Goal: Transaction & Acquisition: Purchase product/service

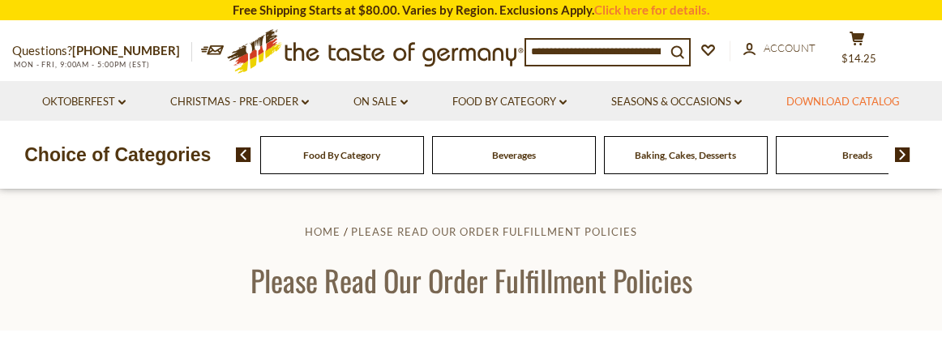
click at [851, 103] on link "Download Catalog" at bounding box center [843, 102] width 114 height 18
click at [852, 49] on button "cart $14.25" at bounding box center [857, 51] width 49 height 41
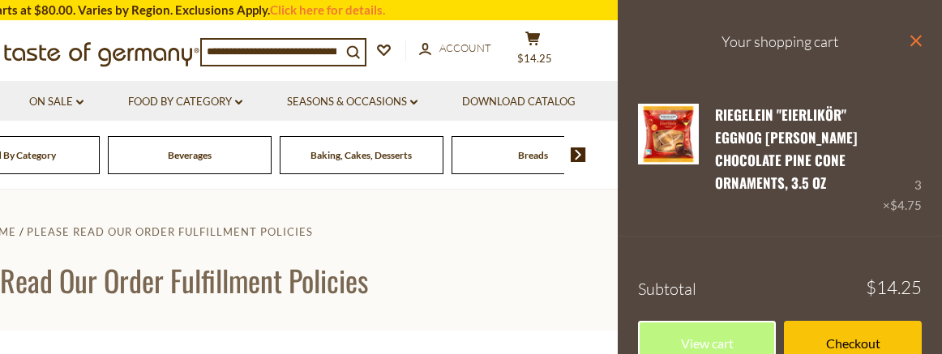
click at [915, 41] on icon at bounding box center [916, 40] width 11 height 11
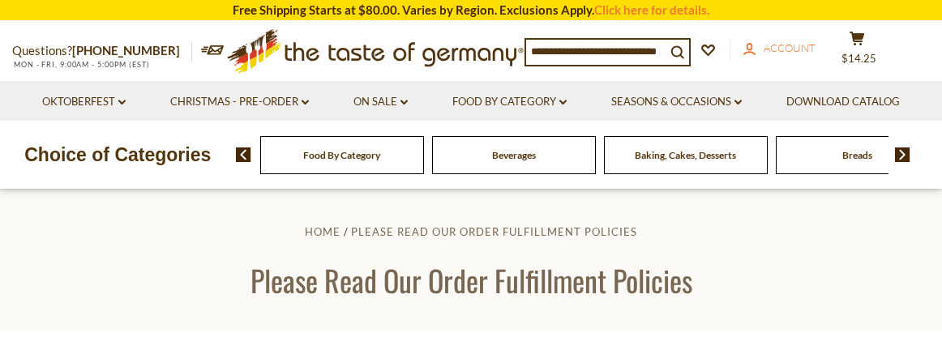
click at [808, 46] on span "Account" at bounding box center [790, 47] width 52 height 13
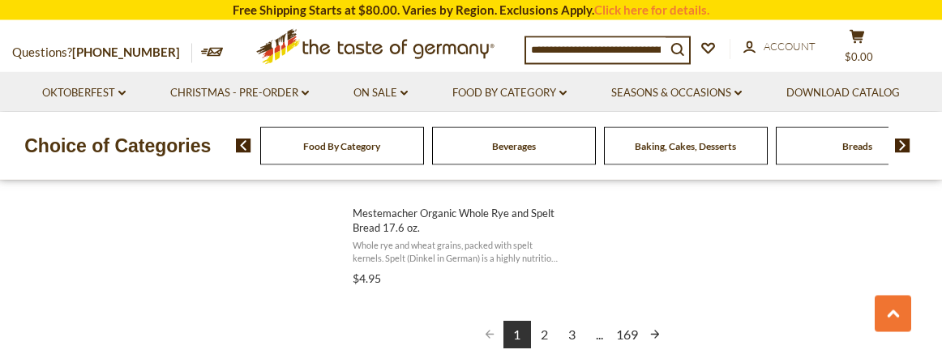
scroll to position [3011, 0]
click at [277, 96] on link "Christmas - PRE-ORDER dropdown_arrow" at bounding box center [239, 93] width 139 height 18
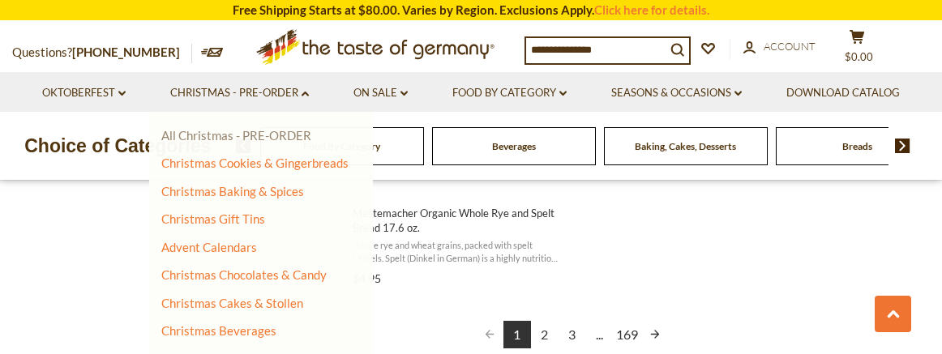
click at [289, 131] on link "All Christmas - PRE-ORDER" at bounding box center [236, 135] width 150 height 15
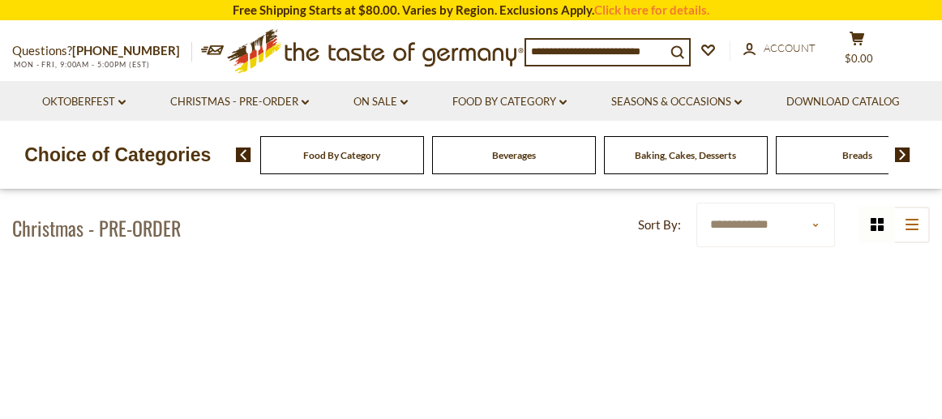
scroll to position [341, 0]
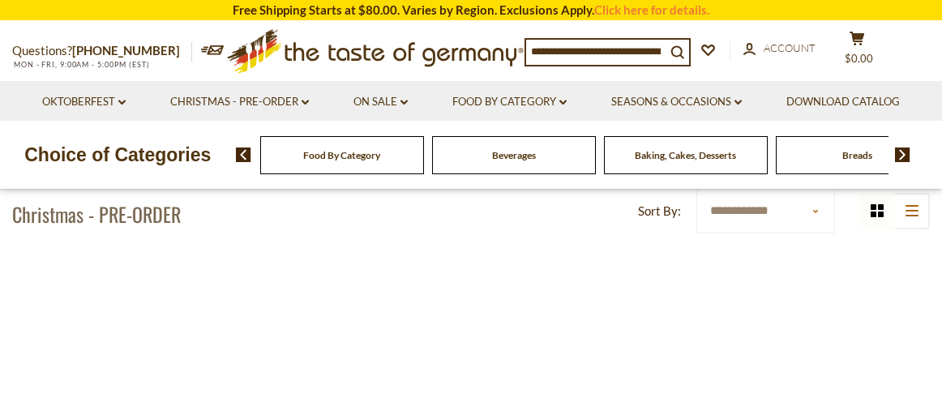
click at [808, 214] on select "**********" at bounding box center [765, 211] width 139 height 45
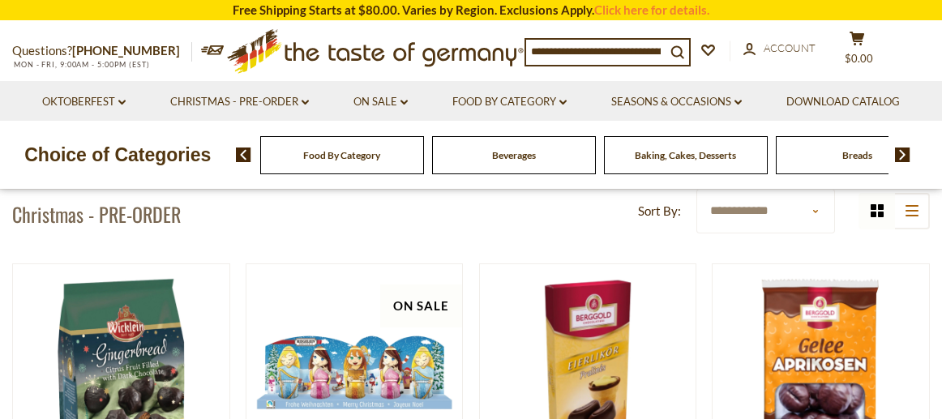
select select "*********"
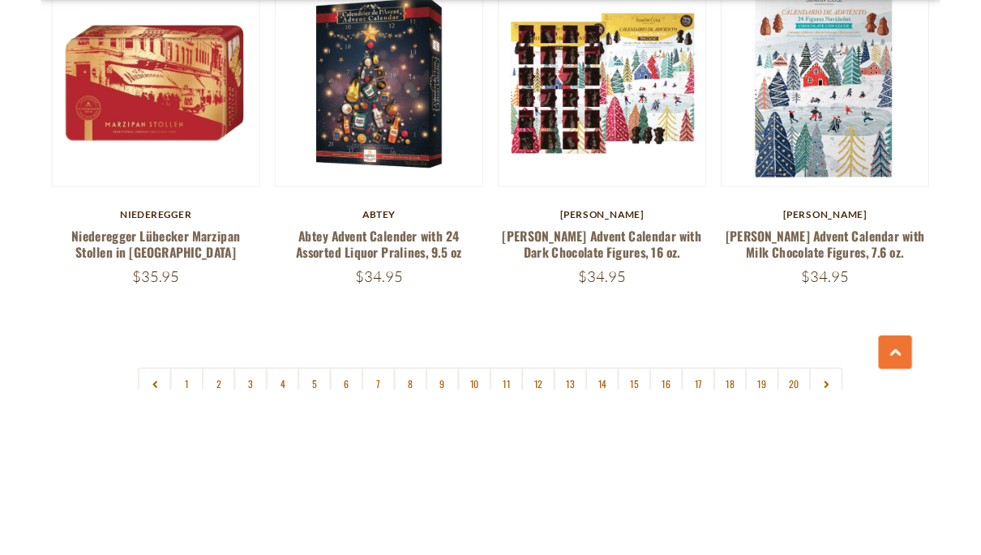
scroll to position [3660, 0]
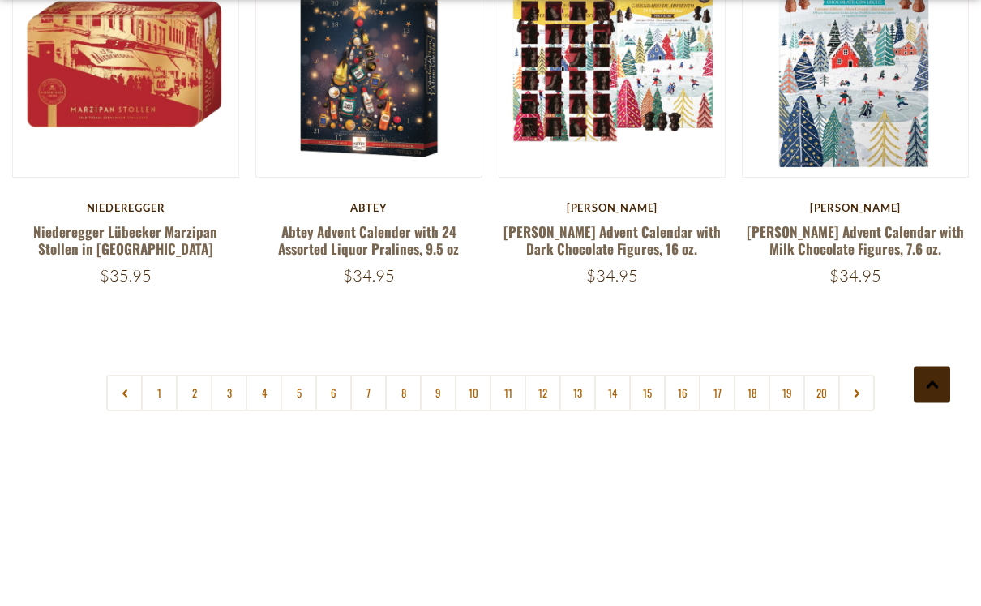
click at [938, 354] on button at bounding box center [932, 565] width 36 height 36
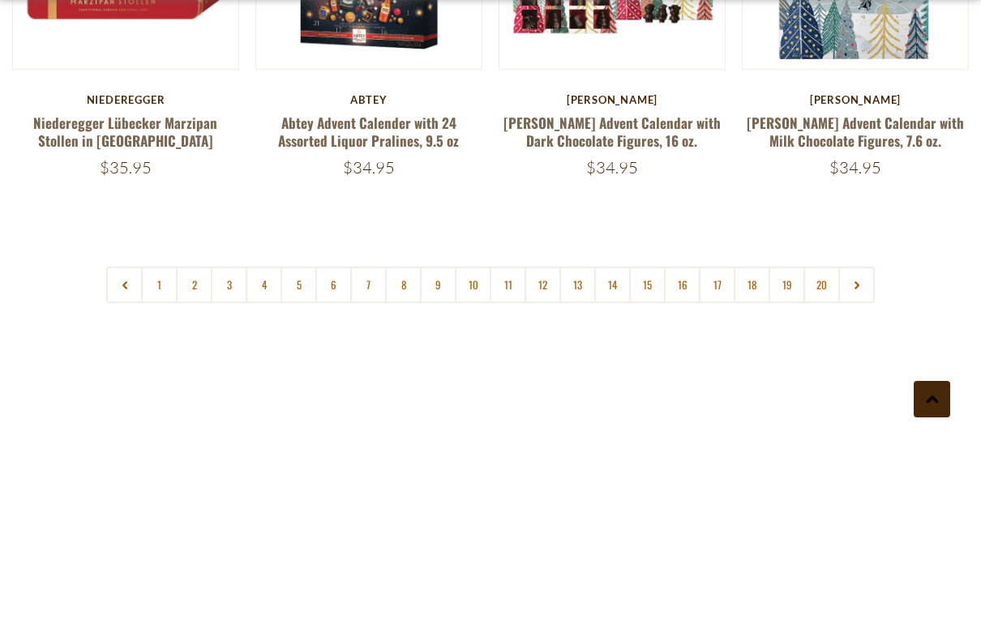
scroll to position [3814, 0]
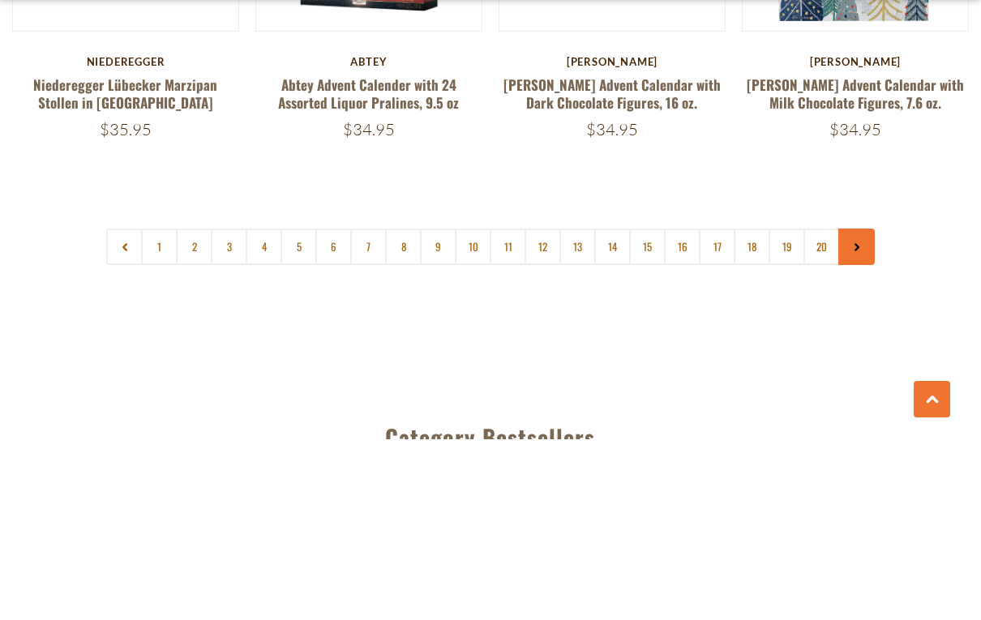
click at [850, 354] on link at bounding box center [856, 427] width 36 height 36
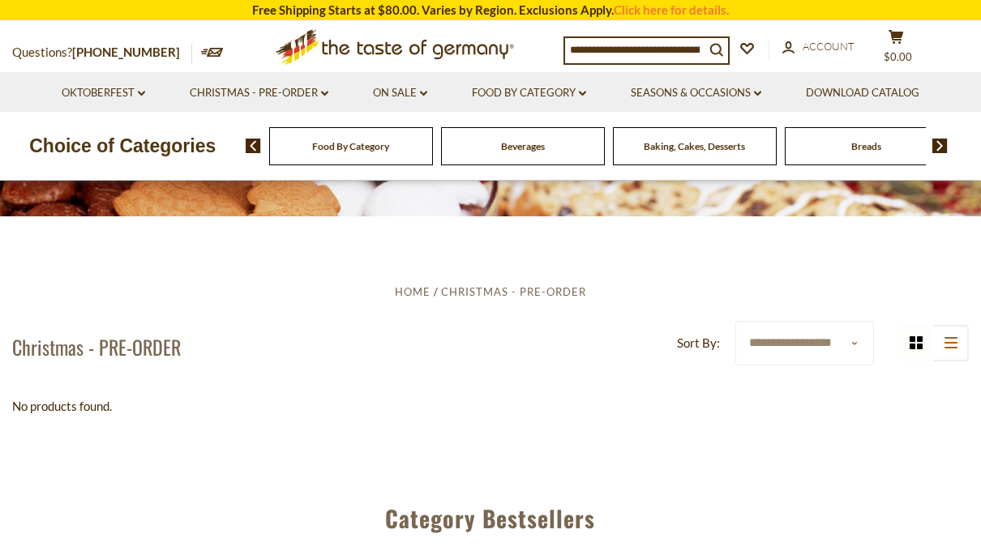
scroll to position [179, 0]
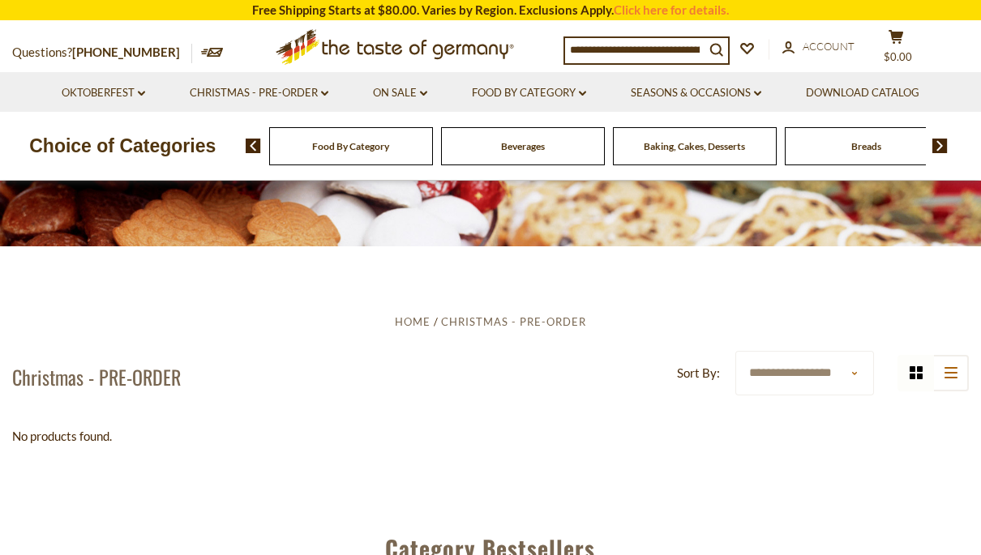
click at [839, 354] on select "**********" at bounding box center [804, 373] width 139 height 45
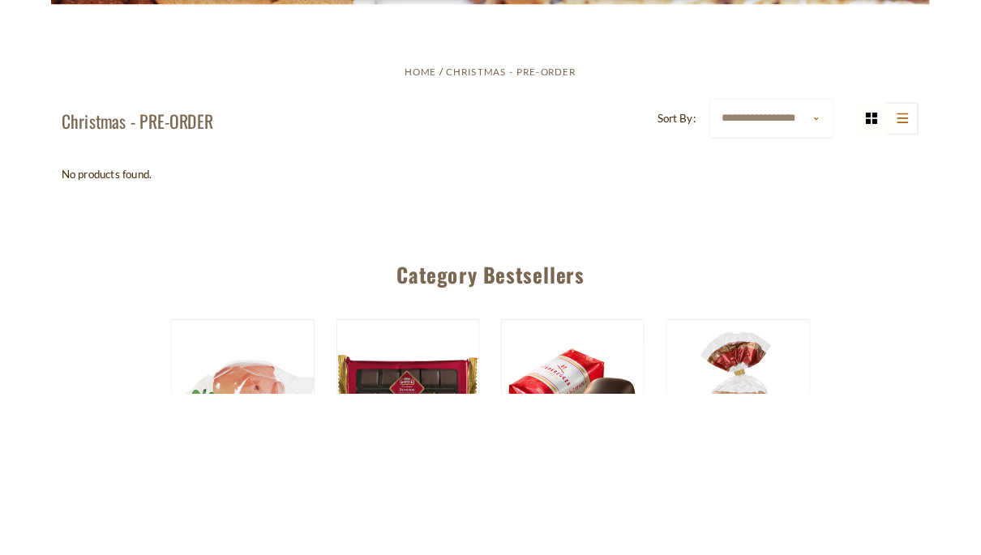
scroll to position [277, 0]
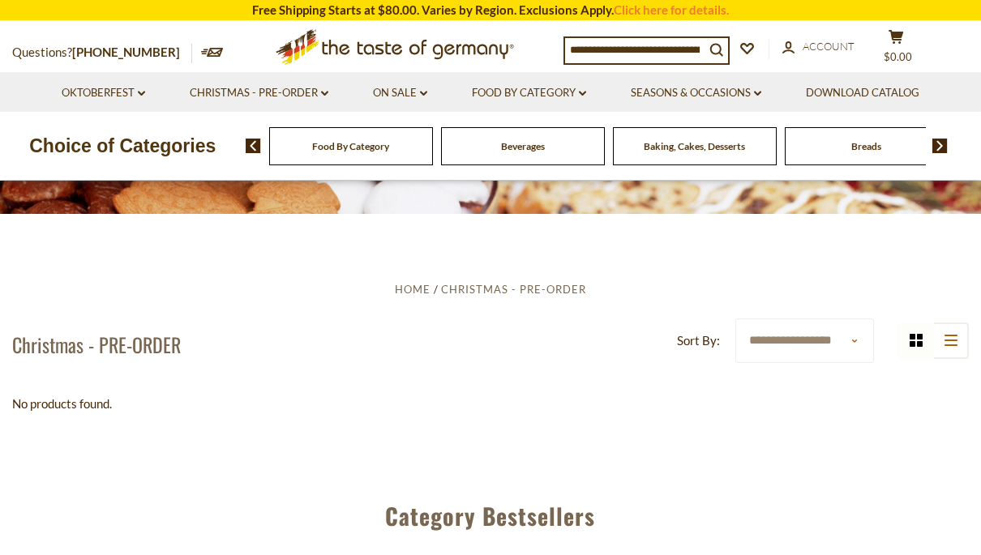
scroll to position [195, 0]
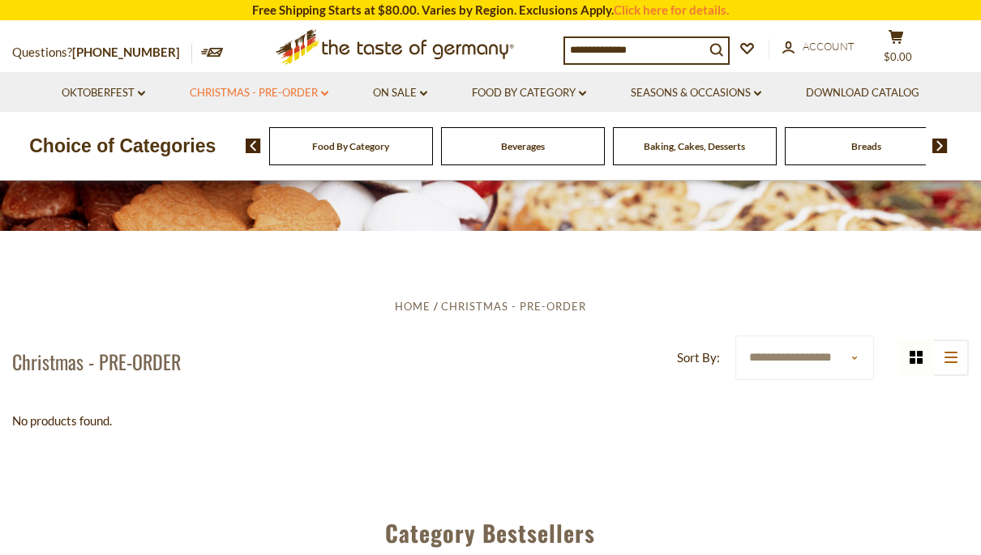
click at [309, 92] on link "Christmas - PRE-ORDER dropdown_arrow" at bounding box center [259, 93] width 139 height 18
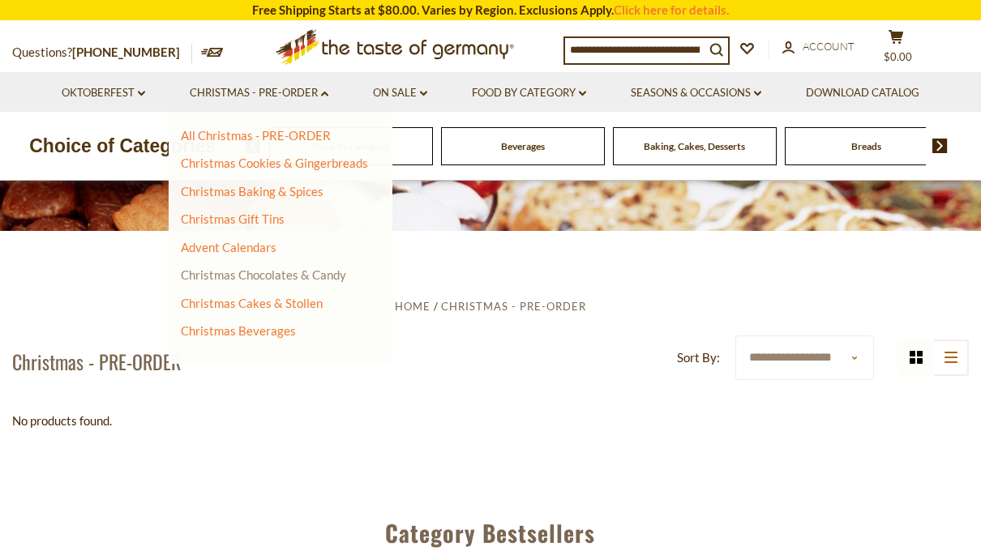
click at [335, 275] on link "Christmas Chocolates & Candy" at bounding box center [263, 275] width 165 height 15
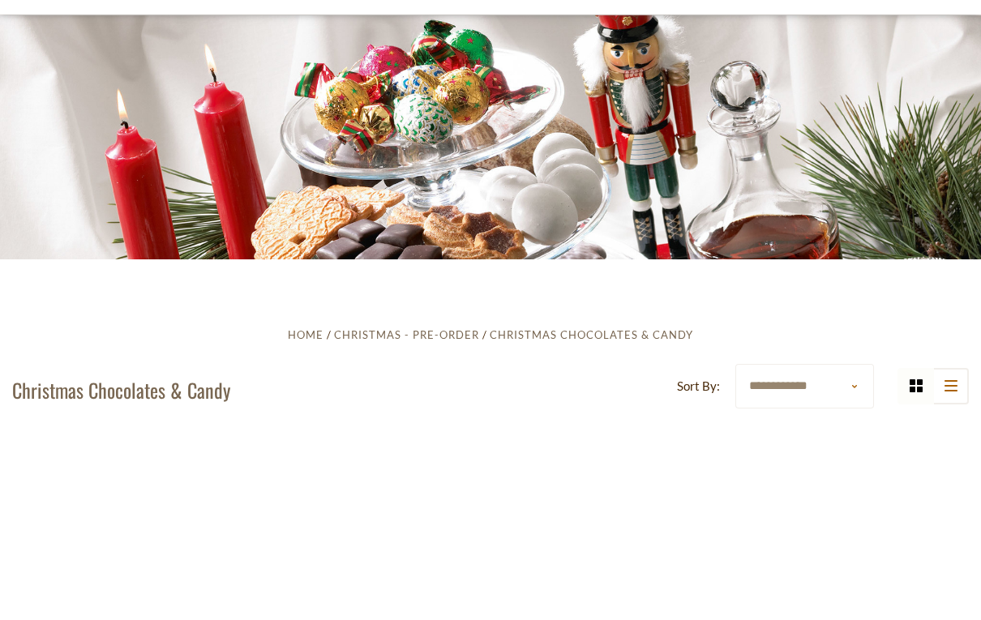
click at [837, 539] on select "**********" at bounding box center [804, 561] width 139 height 45
select select "*********"
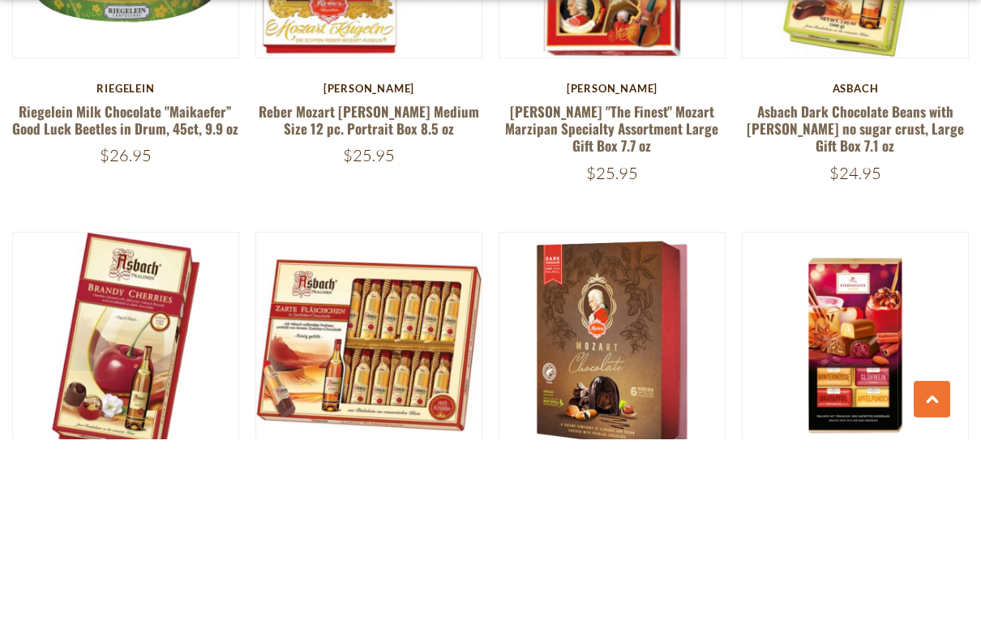
scroll to position [1796, 0]
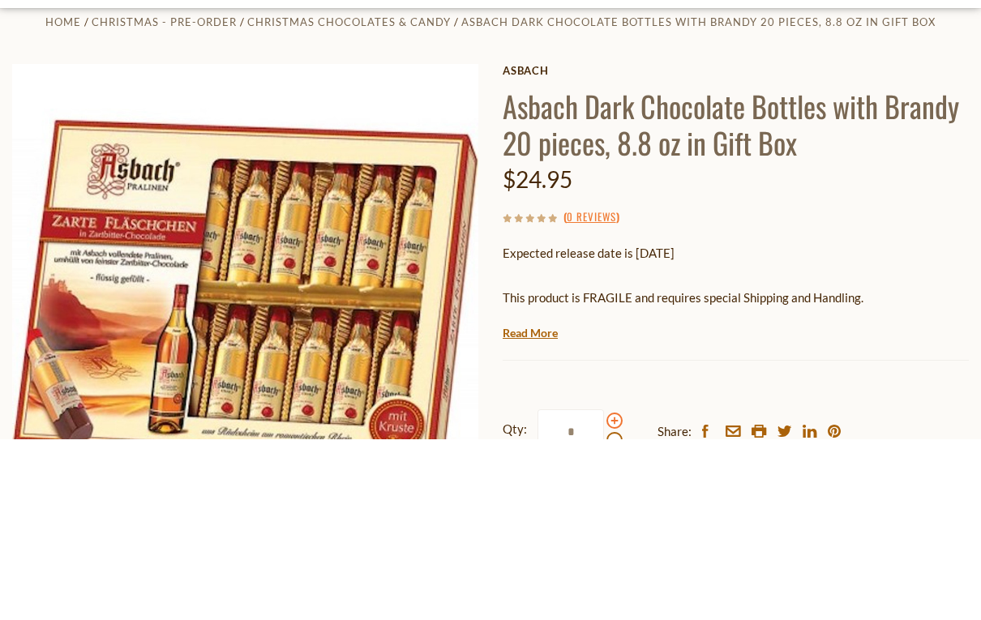
click at [613, 555] on span at bounding box center [614, 602] width 16 height 16
click at [604, 555] on input "*" at bounding box center [571, 612] width 66 height 45
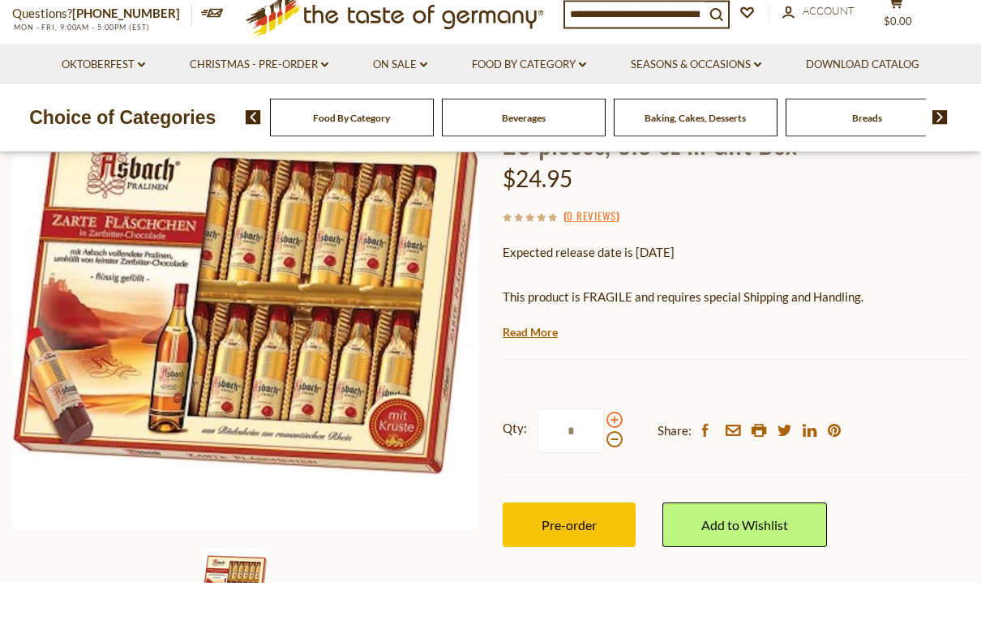
scroll to position [211, 0]
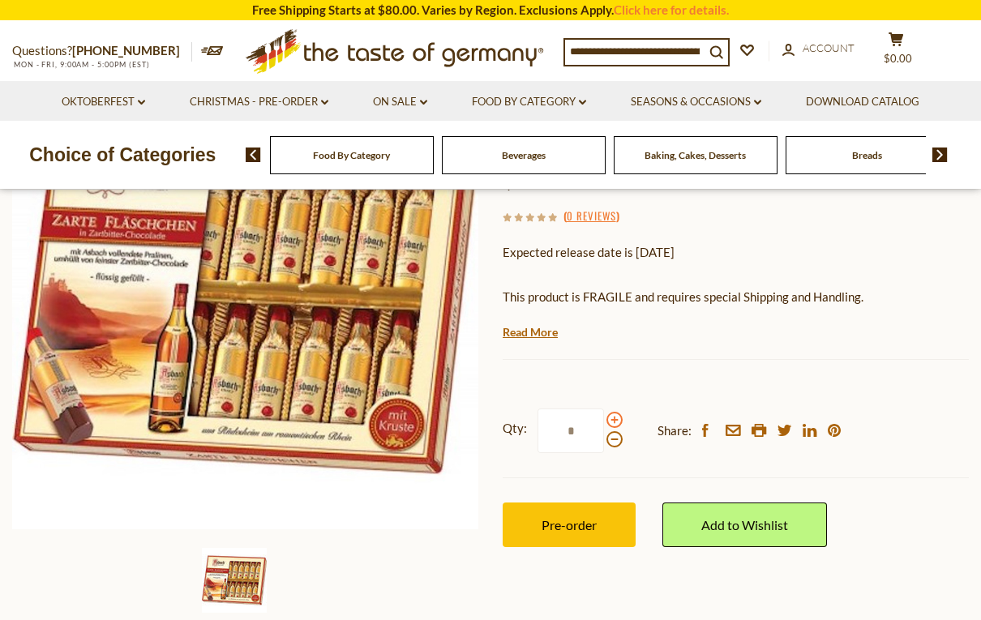
click at [615, 420] on span at bounding box center [614, 420] width 16 height 16
click at [604, 420] on input "*" at bounding box center [571, 431] width 66 height 45
type input "*"
click at [636, 516] on button "Pre-order" at bounding box center [569, 525] width 133 height 45
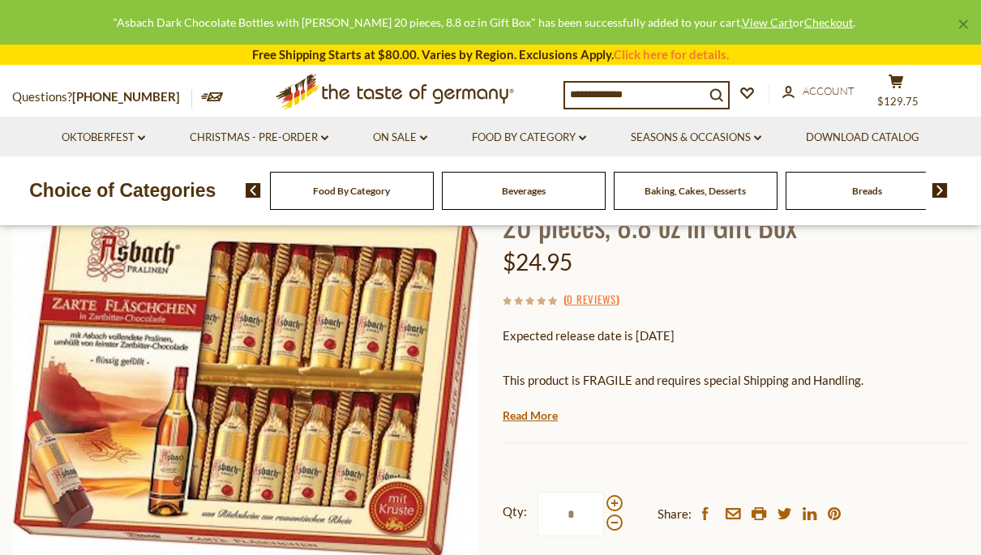
scroll to position [130, 0]
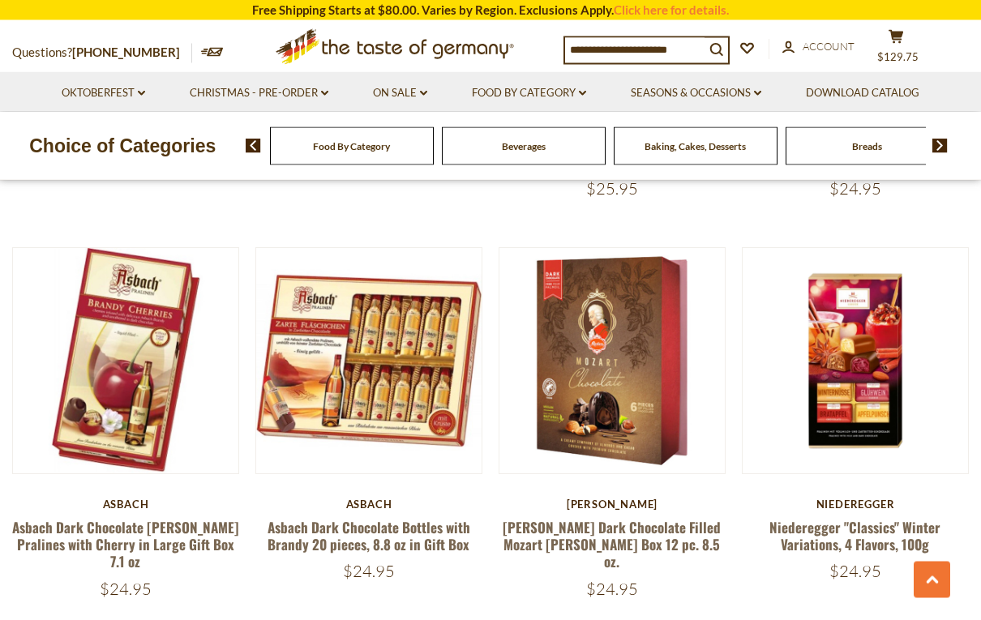
scroll to position [2040, 0]
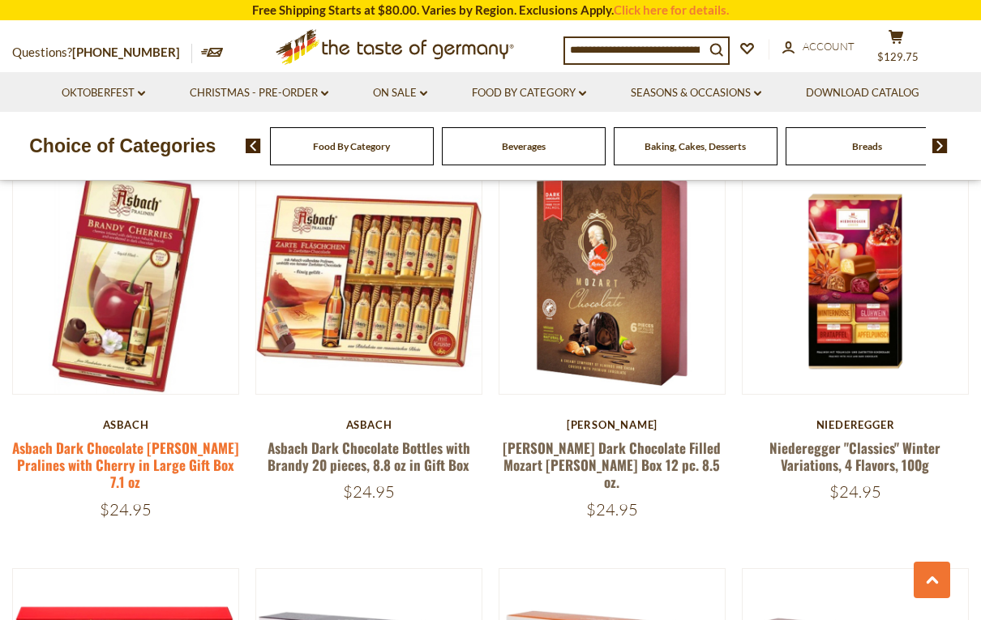
click at [205, 450] on link "Asbach Dark Chocolate [PERSON_NAME] Pralines with Cherry in Large Gift Box 7.1 …" at bounding box center [125, 465] width 227 height 55
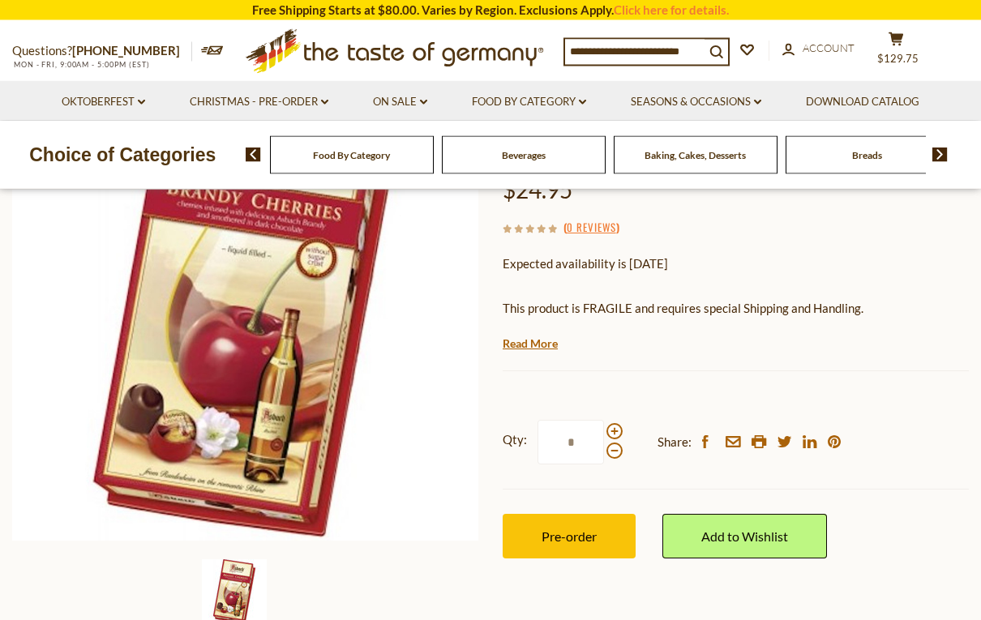
scroll to position [220, 0]
click at [612, 423] on span at bounding box center [614, 431] width 16 height 16
click at [604, 420] on input "*" at bounding box center [571, 442] width 66 height 45
type input "*"
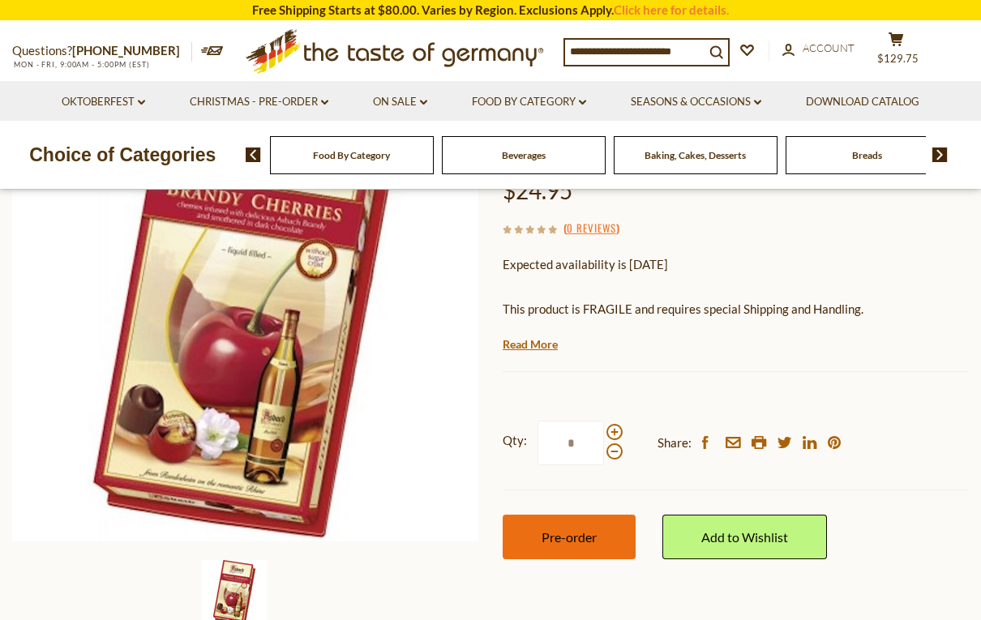
click at [588, 529] on span "Pre-order" at bounding box center [569, 536] width 55 height 15
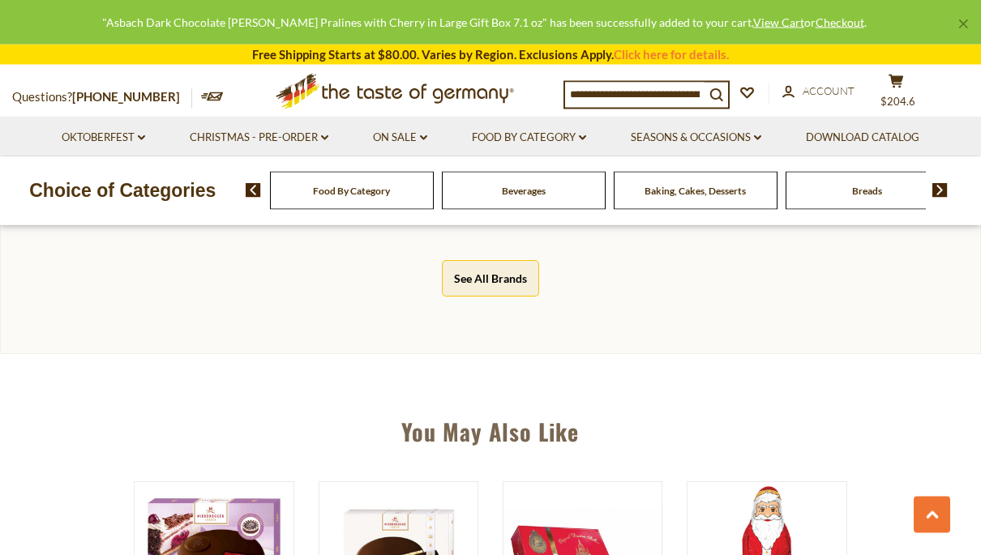
scroll to position [955, 0]
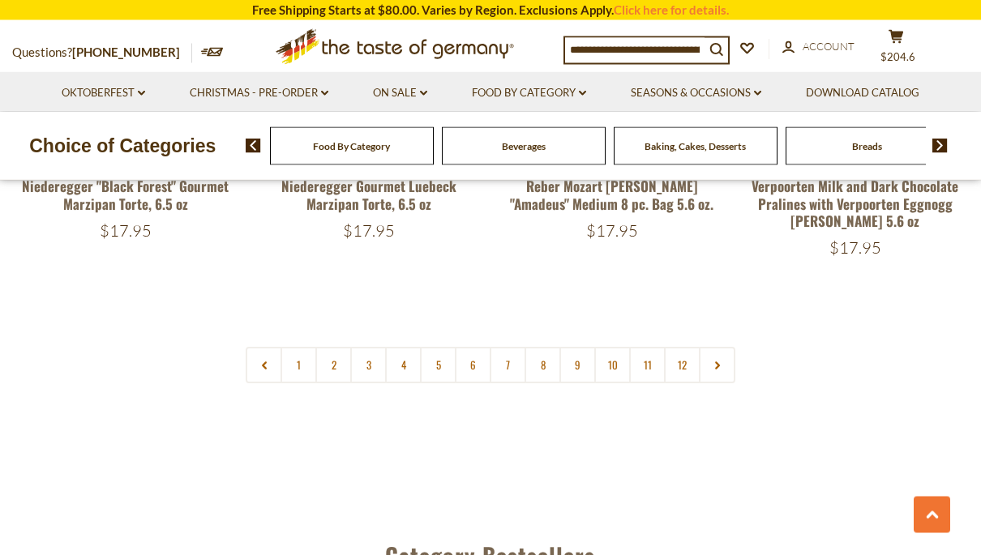
scroll to position [3878, 0]
click at [722, 347] on link at bounding box center [717, 365] width 36 height 36
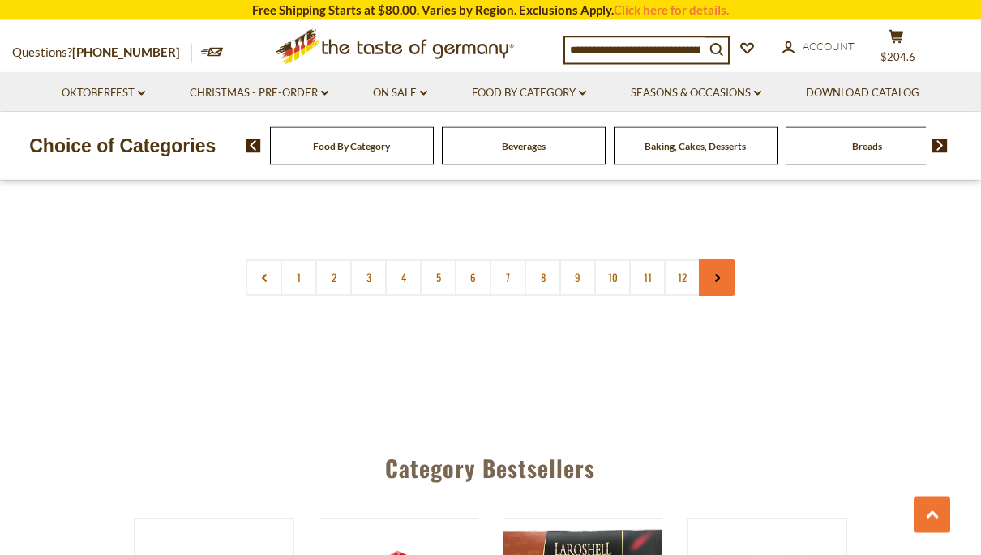
scroll to position [3923, 0]
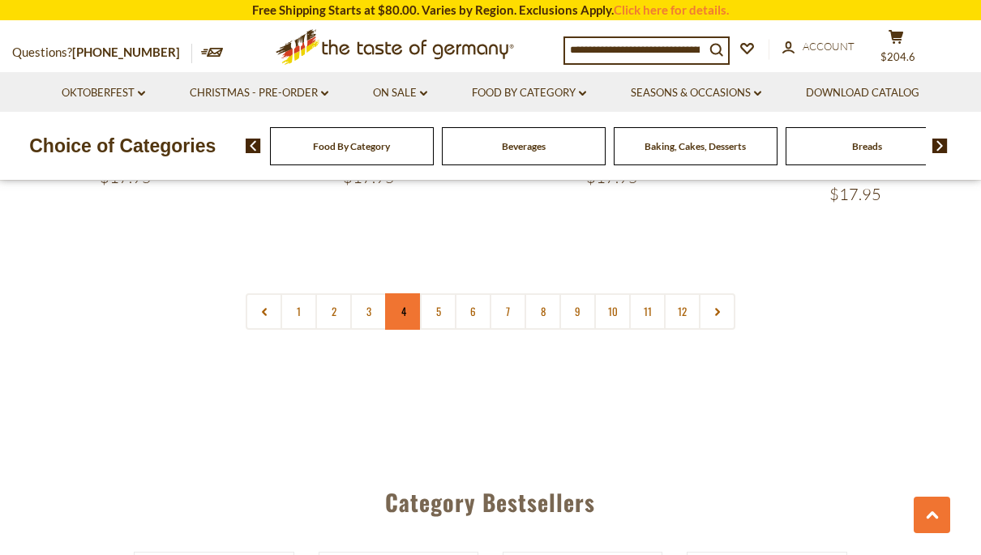
click at [401, 294] on link "4" at bounding box center [403, 312] width 36 height 36
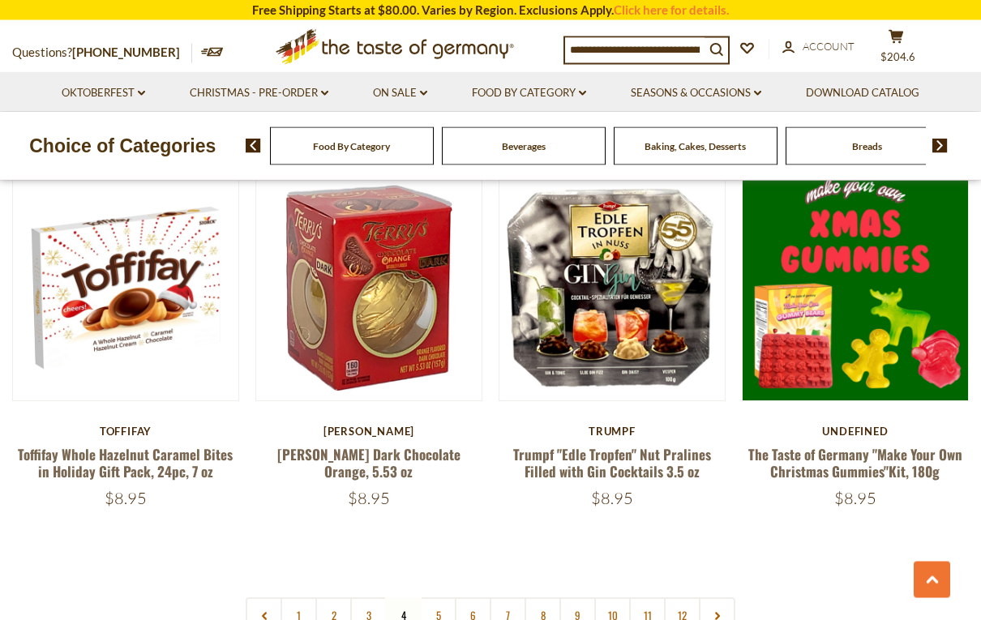
scroll to position [3672, 0]
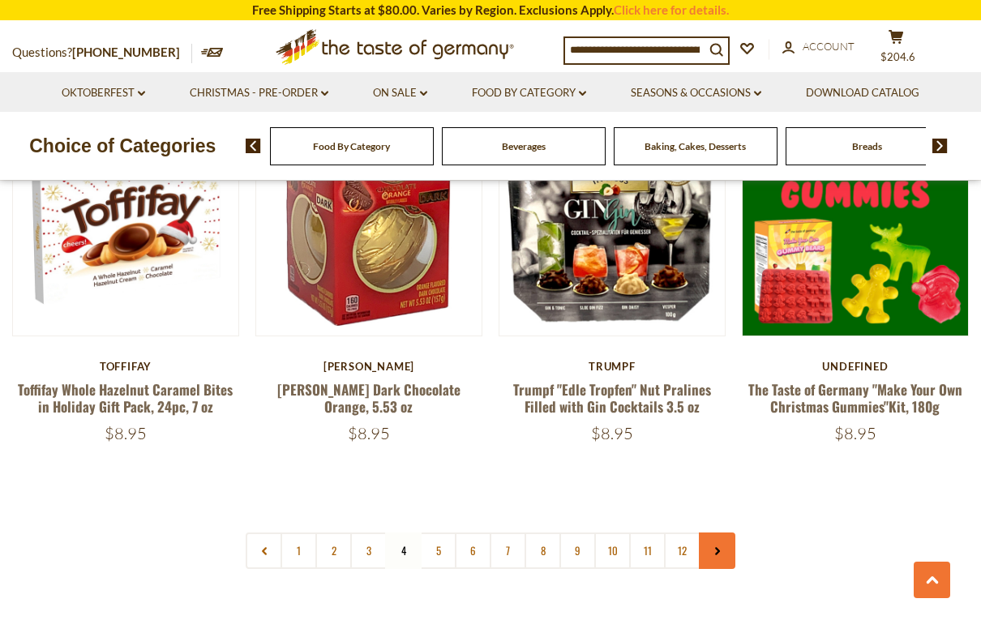
click at [724, 533] on link at bounding box center [717, 551] width 36 height 36
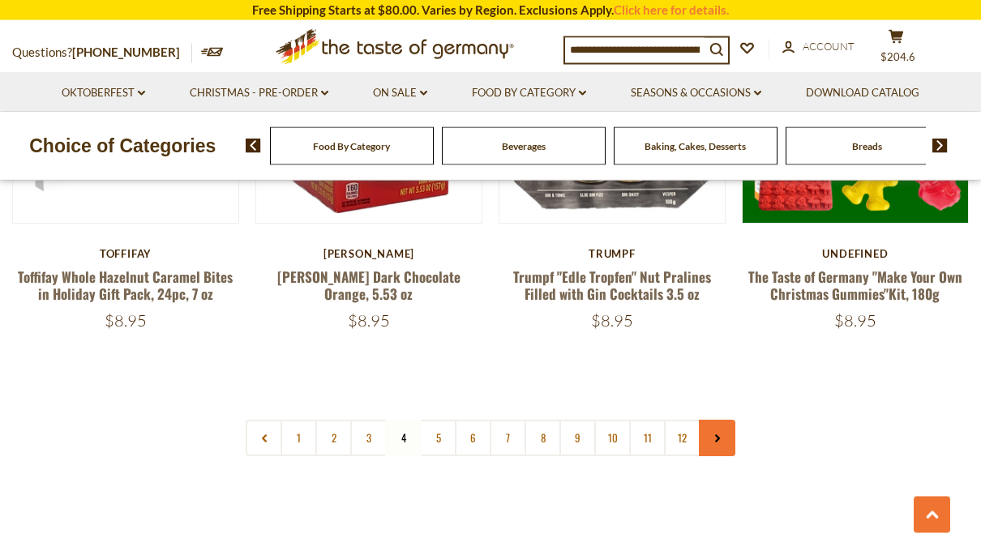
scroll to position [3769, 0]
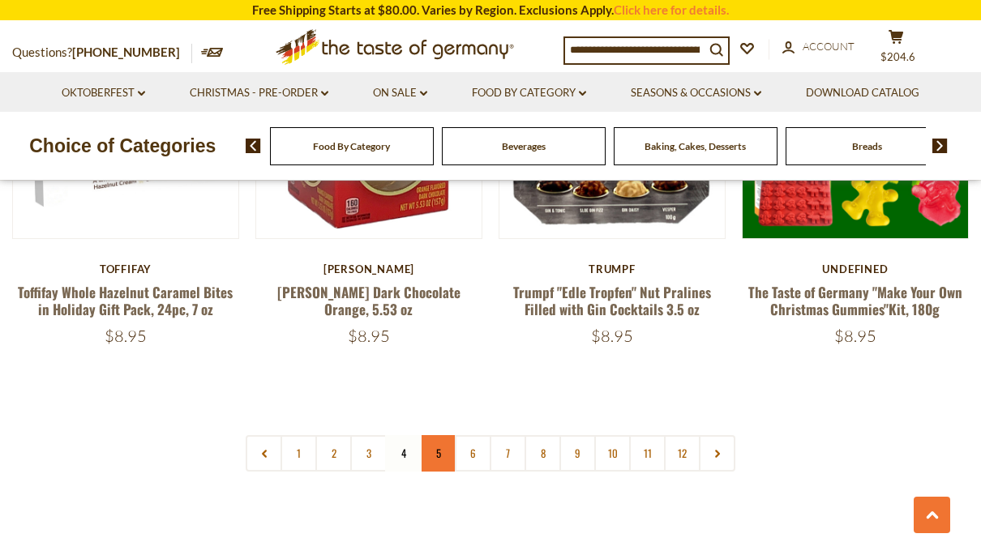
click at [442, 435] on link "5" at bounding box center [438, 453] width 36 height 36
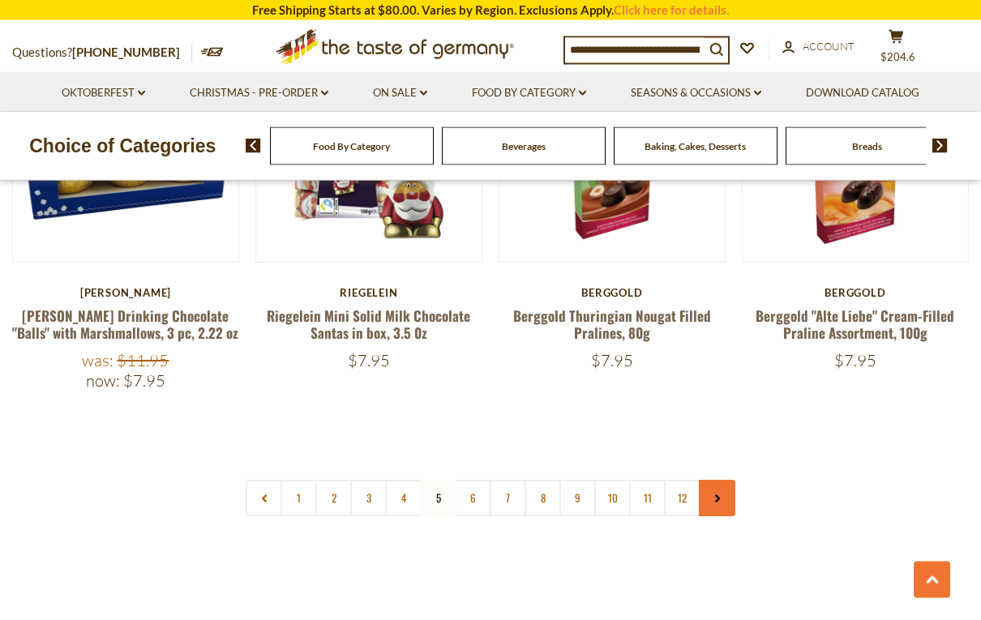
scroll to position [3722, 0]
click at [717, 480] on link at bounding box center [717, 498] width 36 height 36
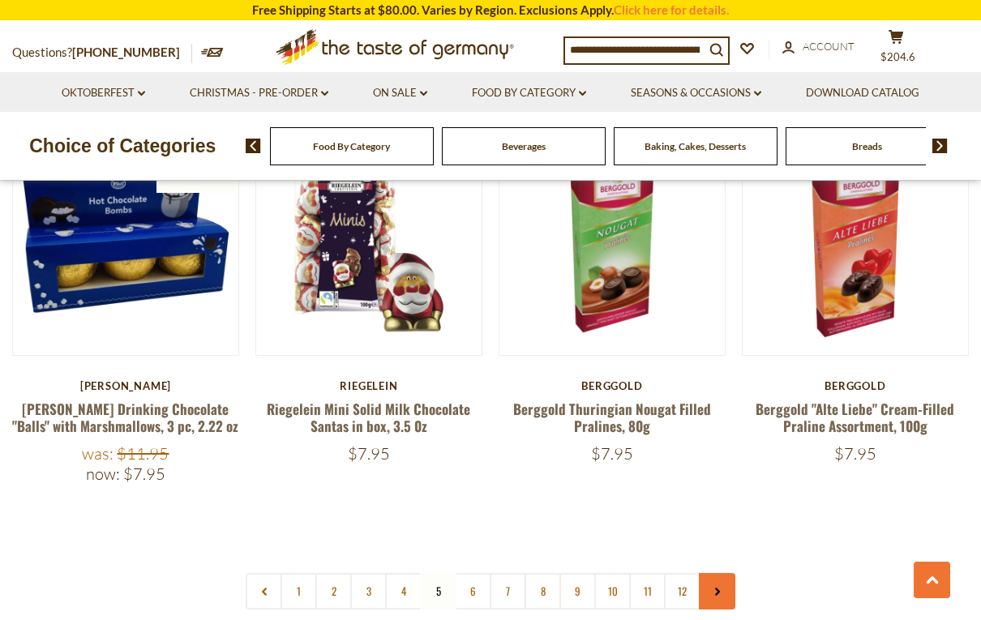
scroll to position [3702, 0]
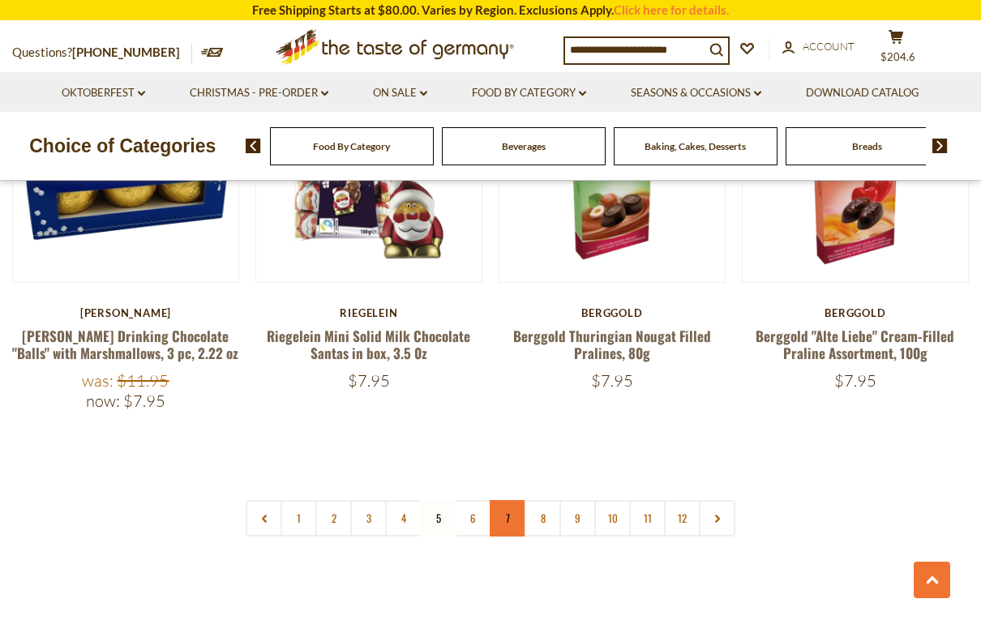
click at [490, 500] on link "7" at bounding box center [508, 518] width 36 height 36
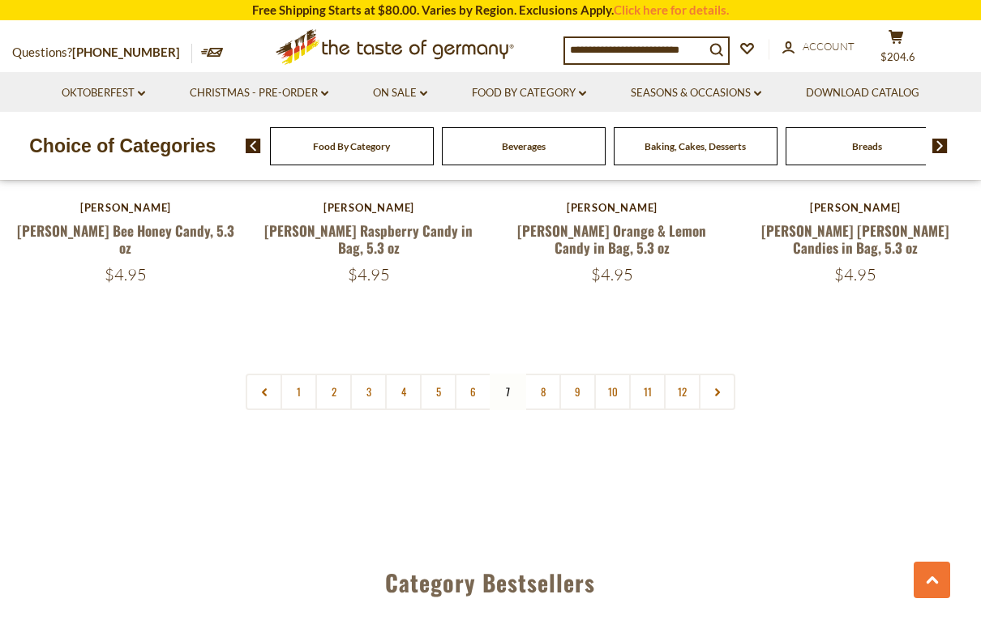
scroll to position [3876, 0]
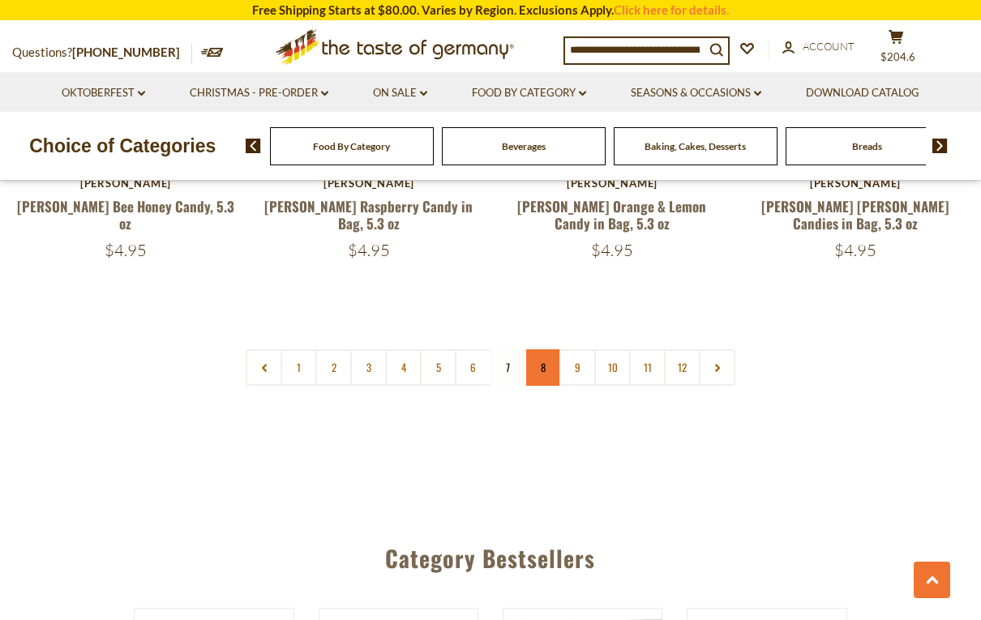
click at [542, 351] on link "8" at bounding box center [543, 367] width 36 height 36
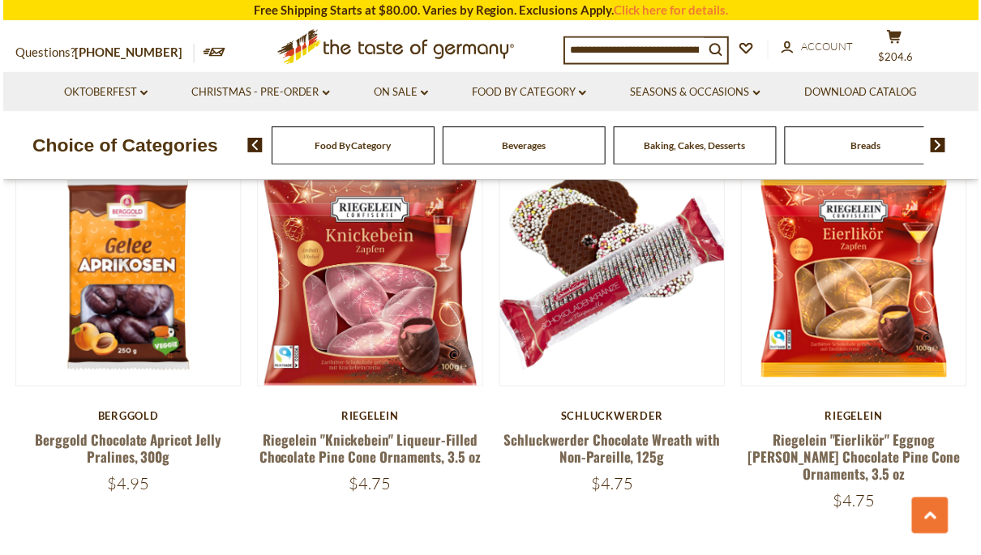
scroll to position [2762, 0]
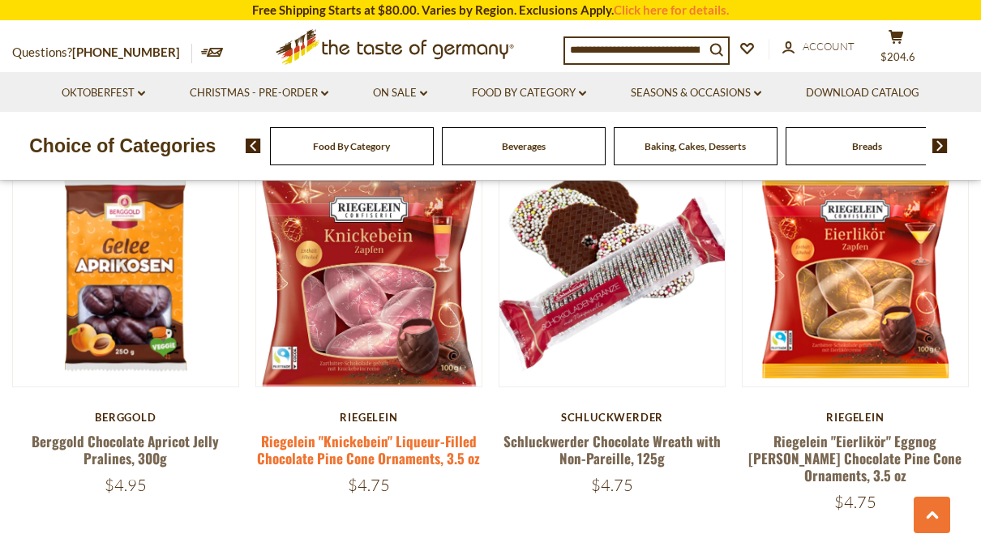
click at [439, 431] on link "Riegelein "Knickebein" Liqueur-Filled Chocolate Pine Cone Ornaments, 3.5 oz" at bounding box center [368, 449] width 223 height 37
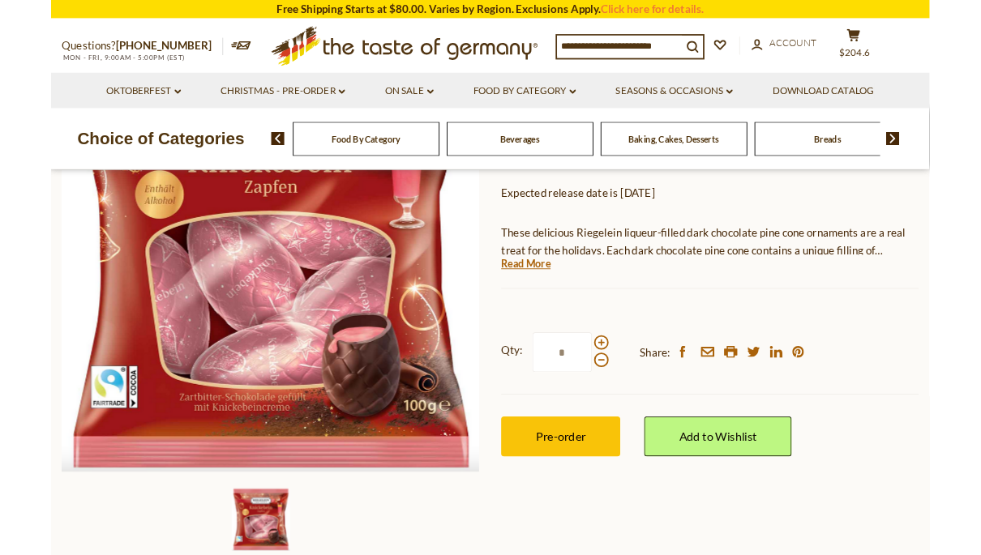
scroll to position [312, 0]
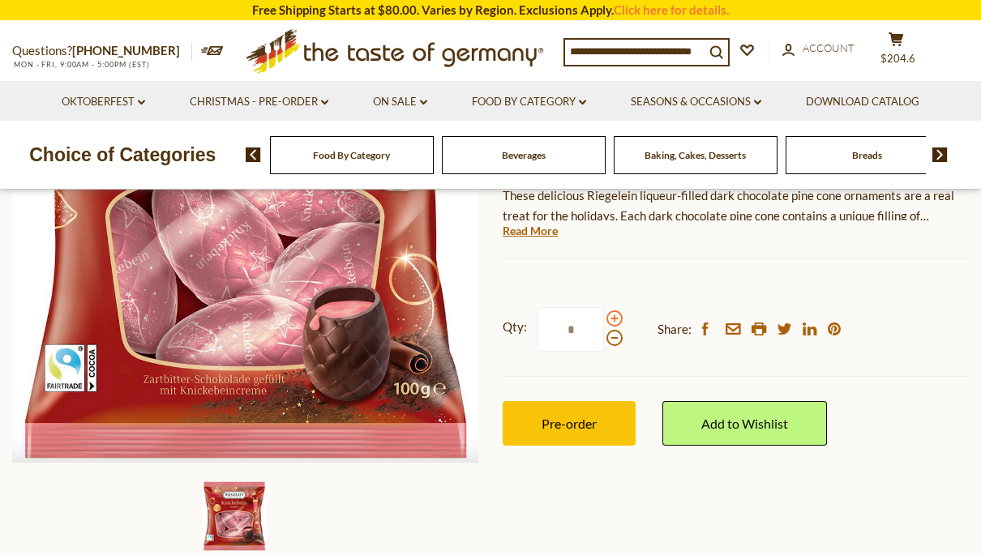
click at [612, 315] on span at bounding box center [614, 319] width 16 height 16
click at [604, 315] on input "*" at bounding box center [571, 329] width 66 height 45
type input "*"
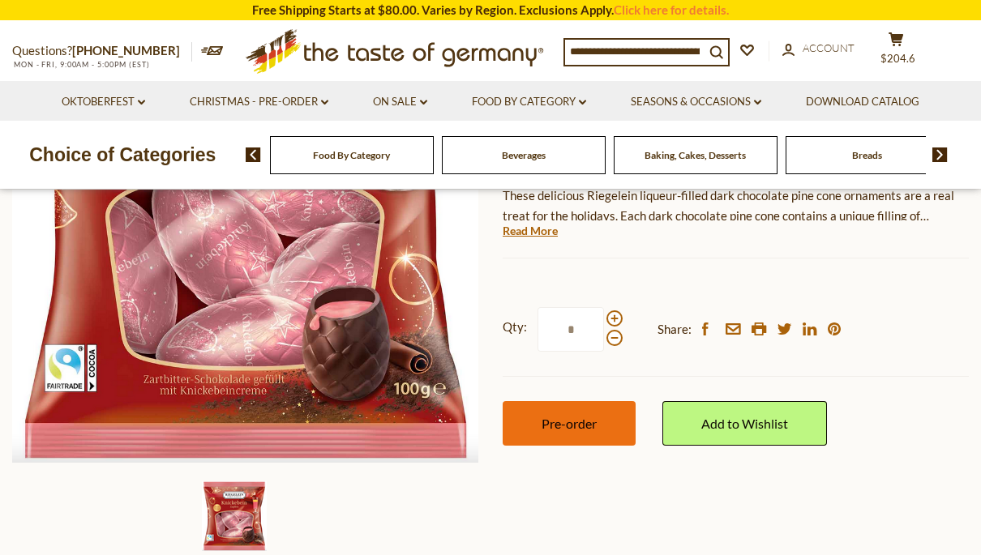
click at [591, 417] on span "Pre-order" at bounding box center [569, 423] width 55 height 15
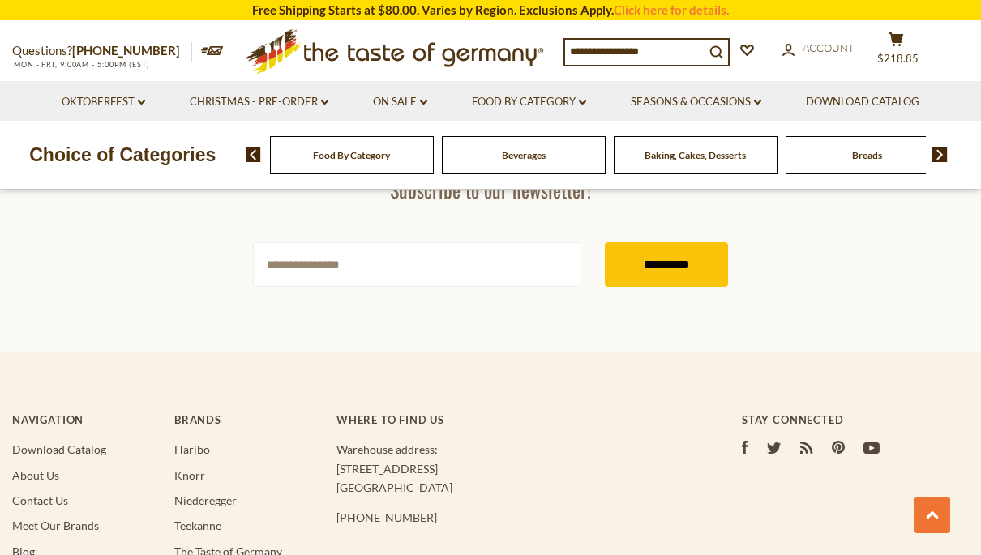
click at [932, 409] on div "Stay Connected facebook Facebook twitter Twitter RSS RSS pinterest Pinterest yo…" at bounding box center [855, 420] width 227 height 79
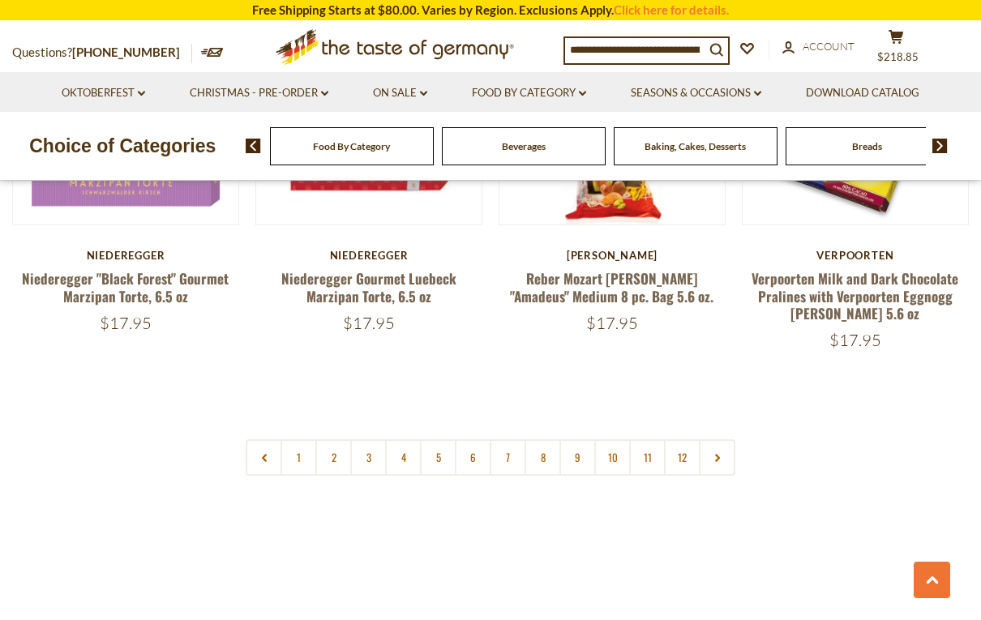
scroll to position [3802, 0]
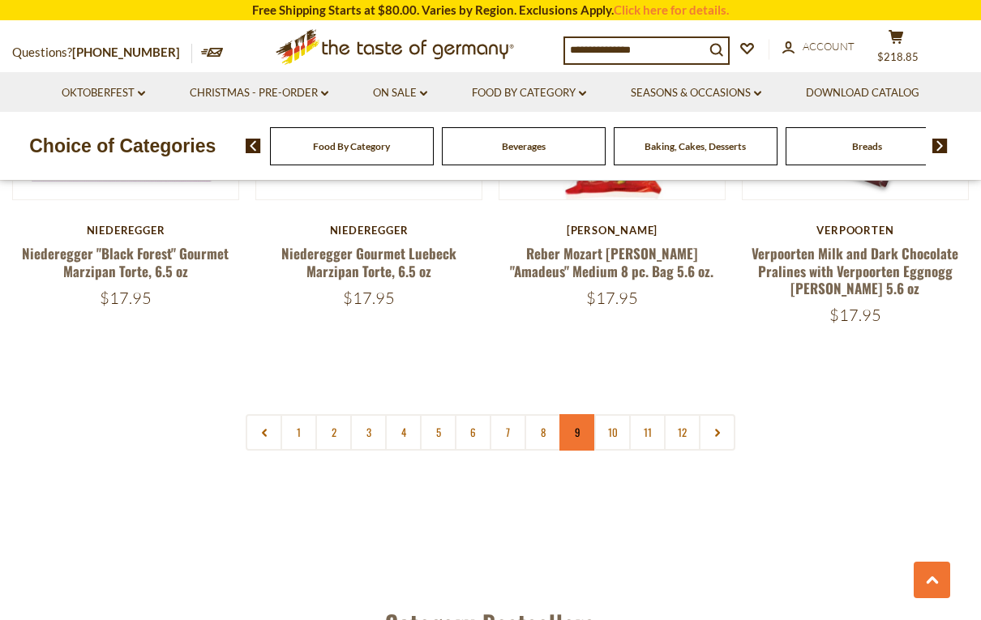
click at [566, 414] on link "9" at bounding box center [577, 432] width 36 height 36
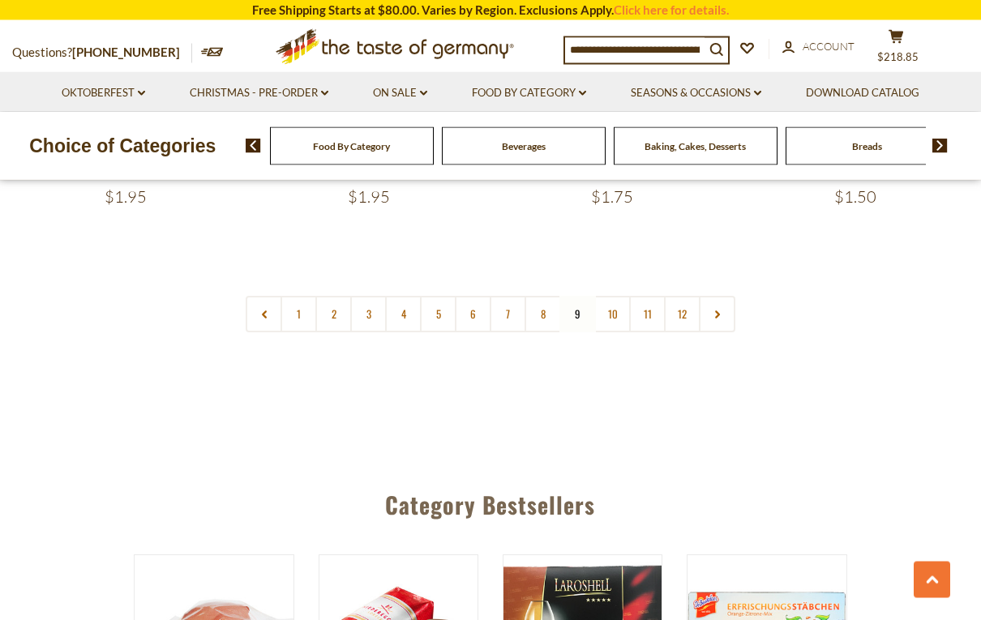
scroll to position [3915, 0]
click at [546, 296] on link "8" at bounding box center [543, 314] width 36 height 36
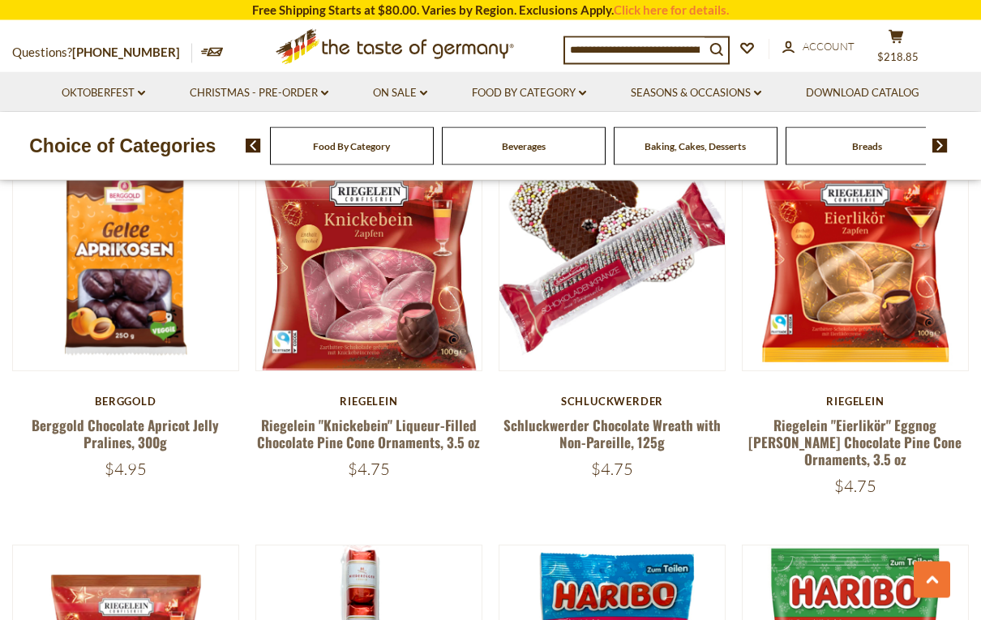
scroll to position [2778, 0]
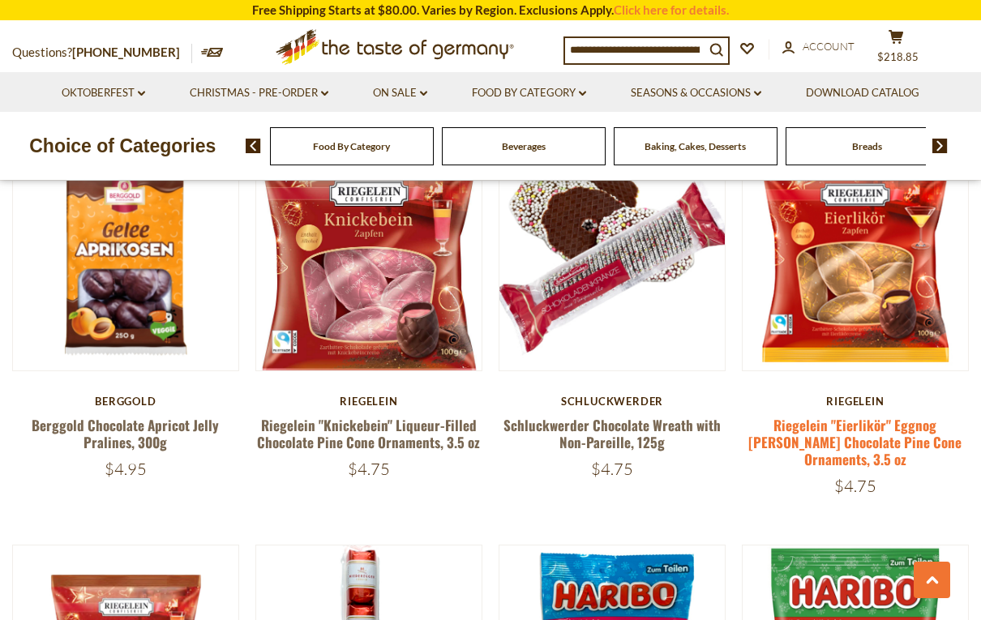
click at [931, 415] on link "Riegelein "Eierlikör" Eggnog [PERSON_NAME] Chocolate Pine Cone Ornaments, 3.5 oz" at bounding box center [854, 442] width 213 height 55
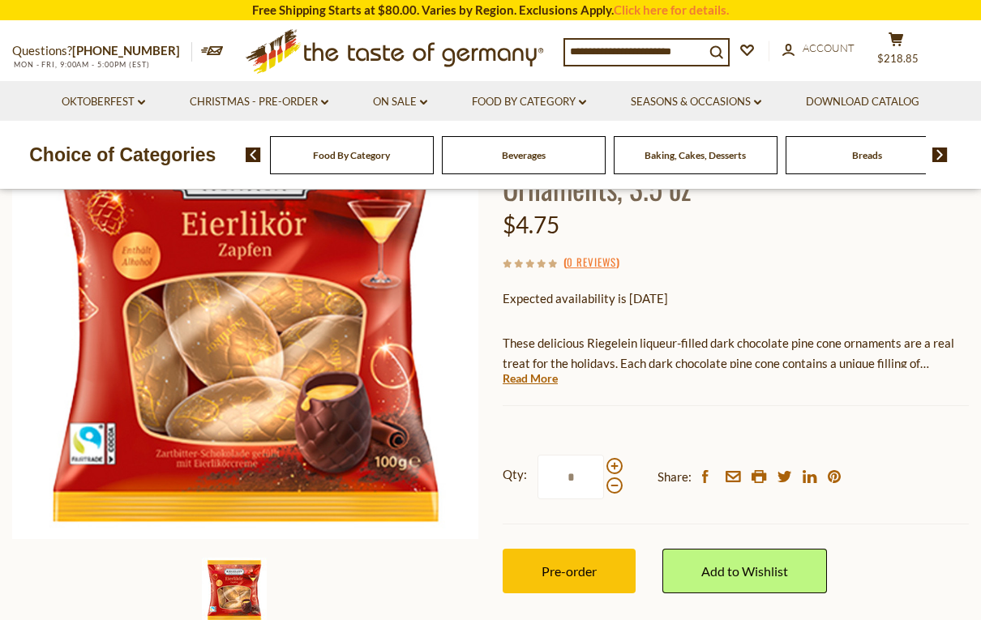
scroll to position [240, 0]
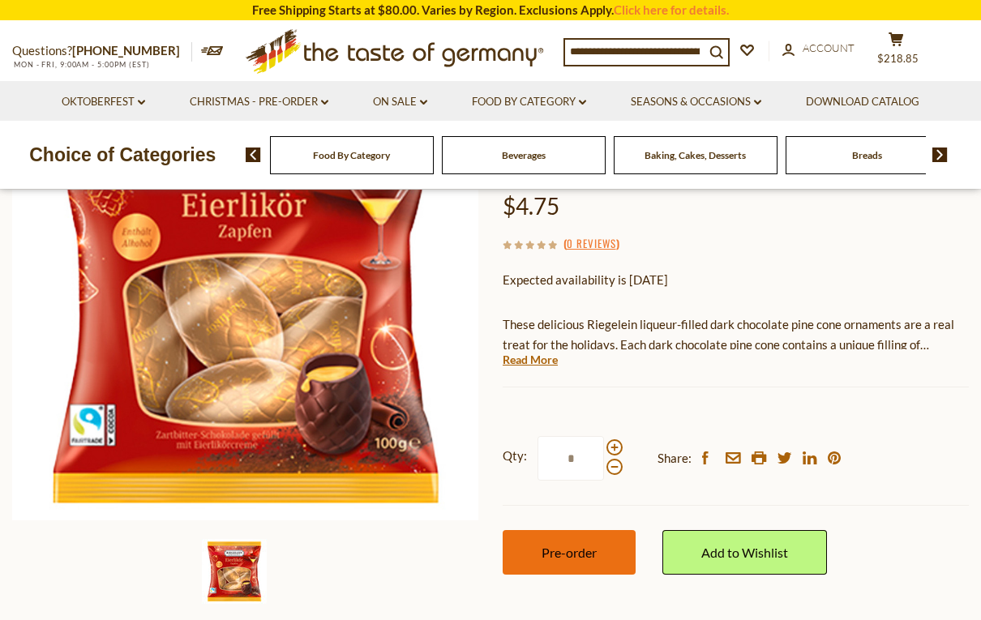
click at [603, 530] on button "Pre-order" at bounding box center [569, 552] width 133 height 45
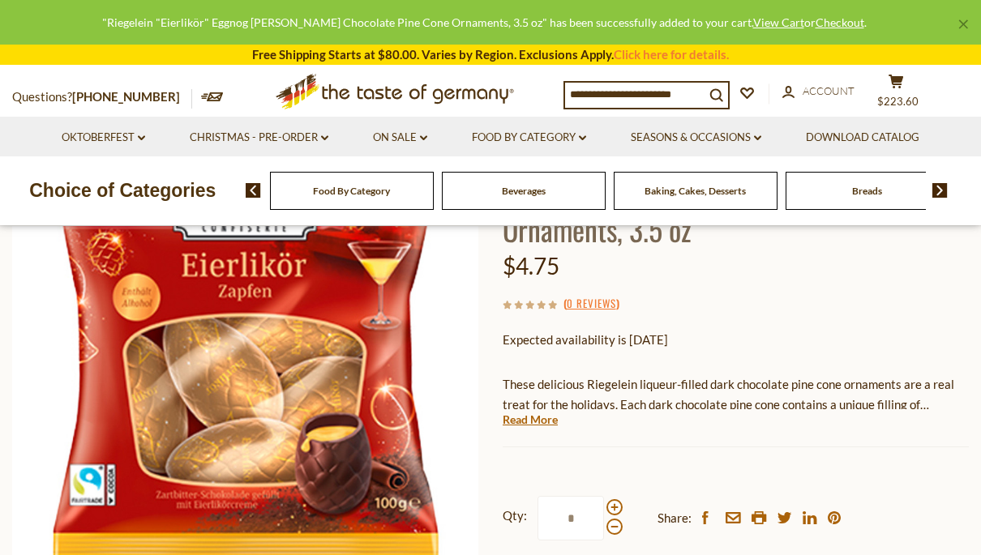
scroll to position [172, 0]
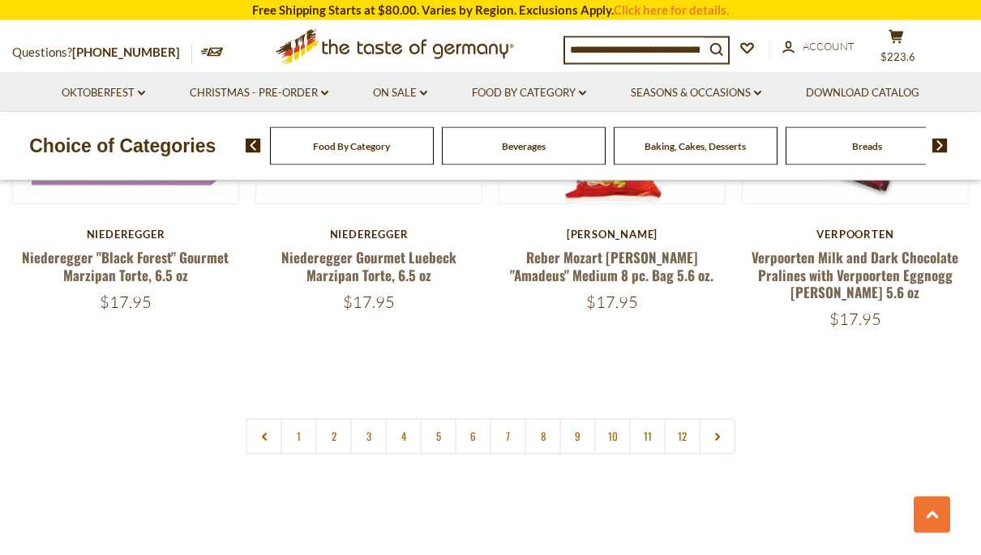
scroll to position [3774, 0]
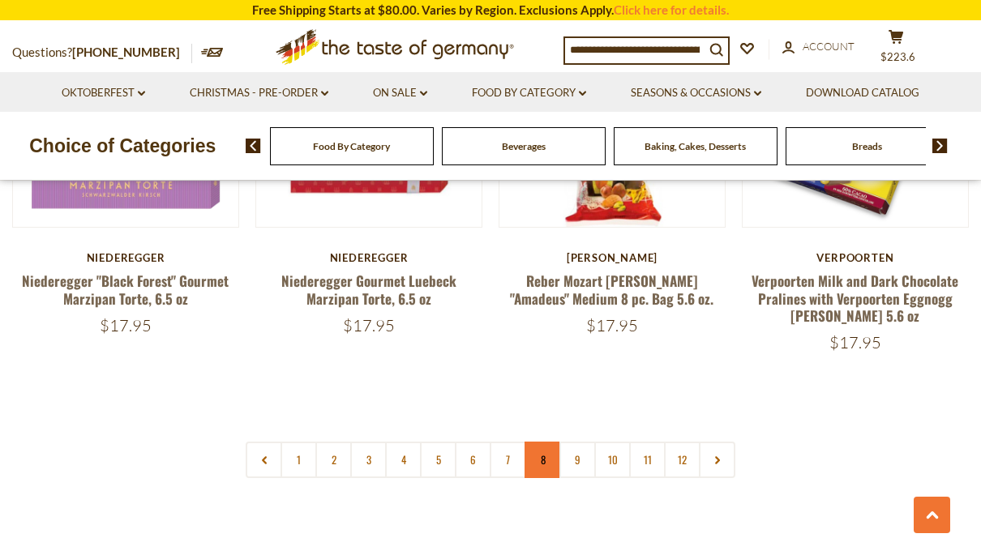
click at [536, 442] on link "8" at bounding box center [543, 460] width 36 height 36
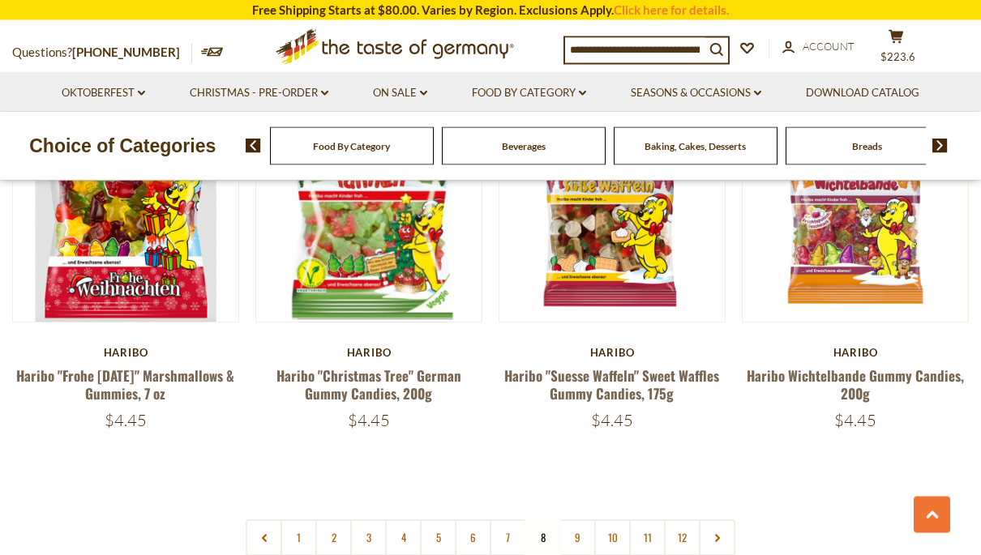
scroll to position [3605, 0]
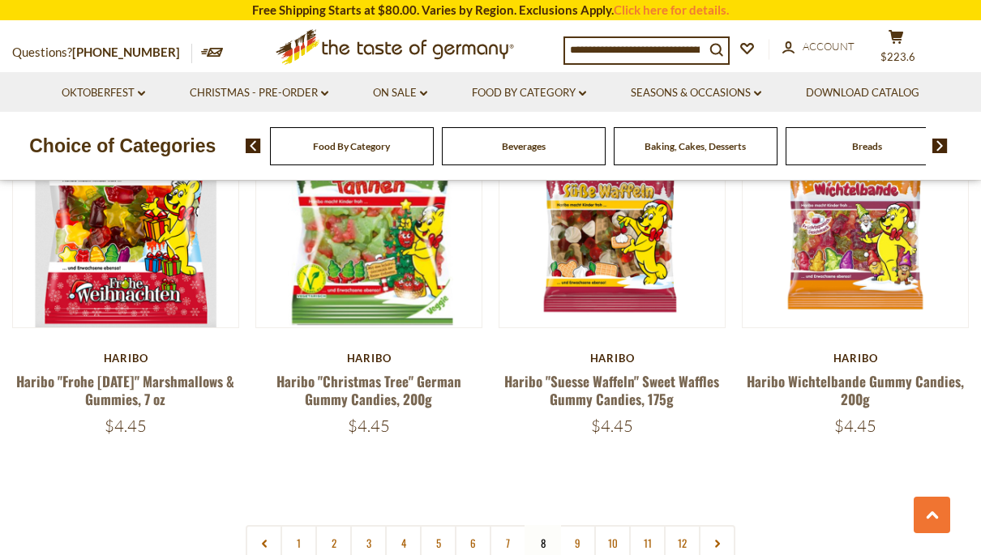
click at [663, 51] on input at bounding box center [634, 49] width 139 height 23
type input "**********"
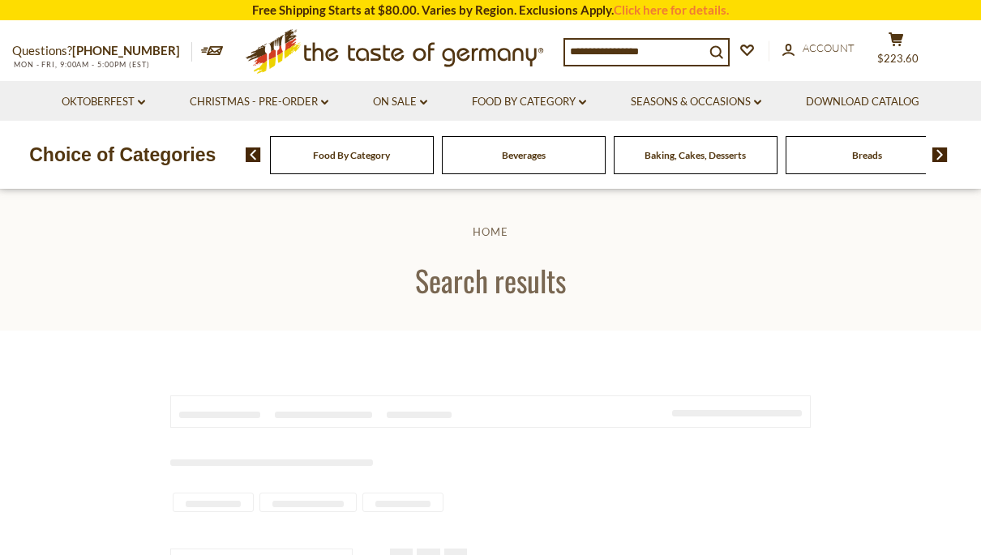
type input "**********"
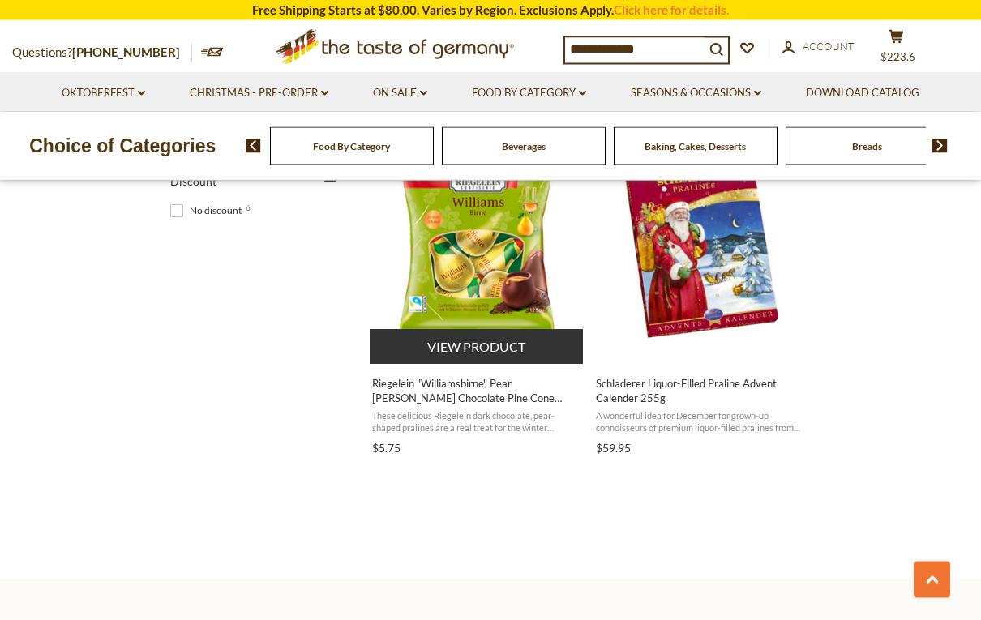
scroll to position [1081, 0]
click at [508, 414] on span "These delicious Riegelein dark chocolate, pear-shaped pralines are a real treat…" at bounding box center [477, 421] width 210 height 25
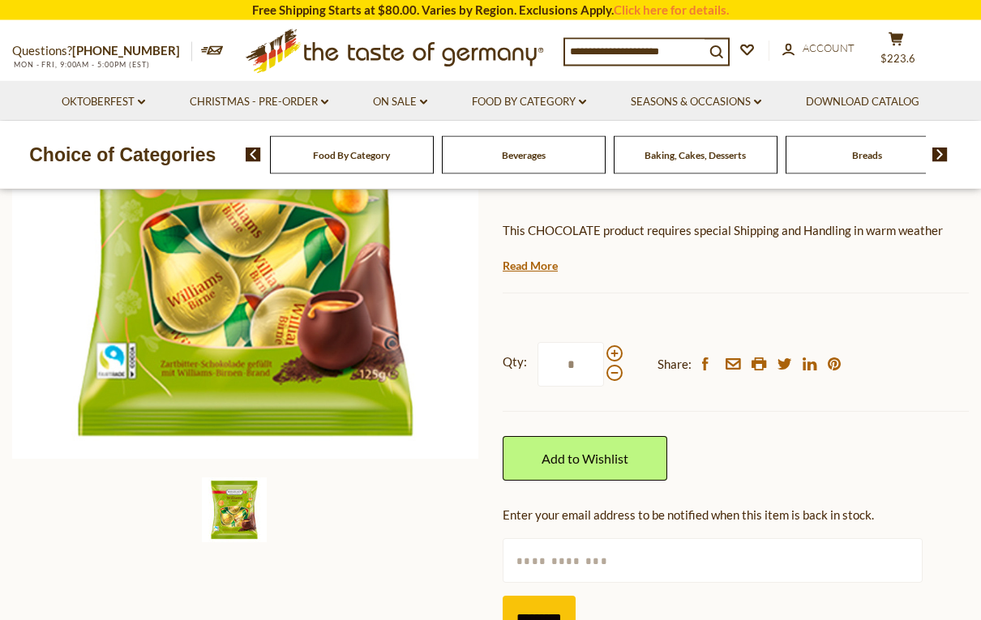
scroll to position [345, 0]
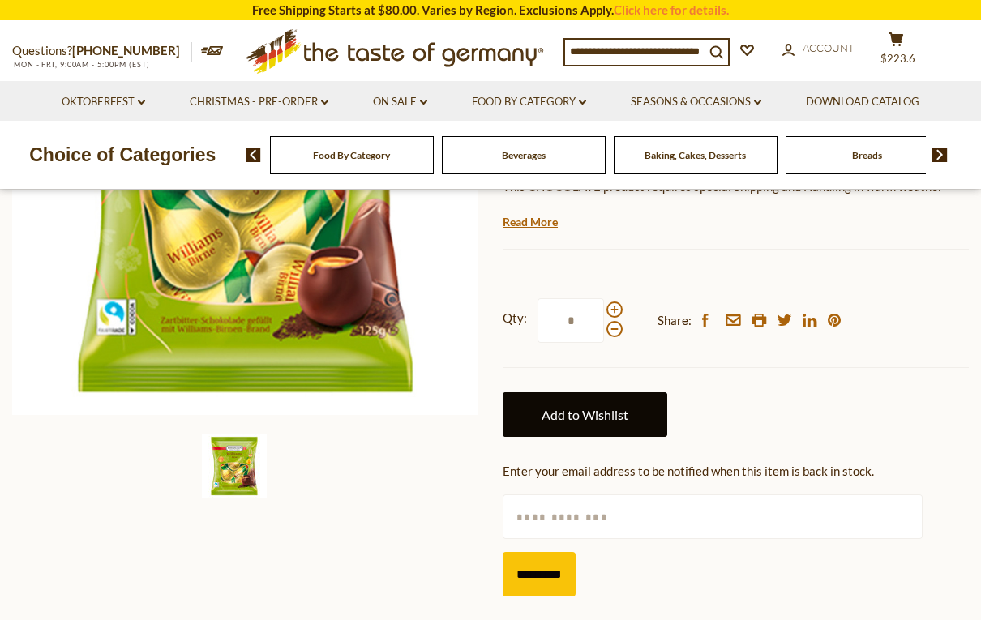
click at [641, 392] on link "Add to Wishlist" at bounding box center [585, 414] width 165 height 45
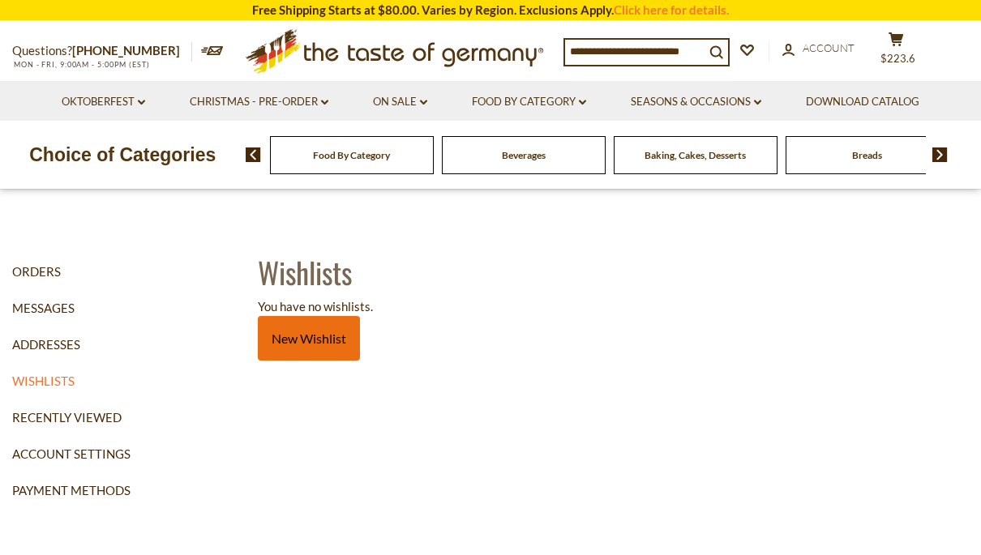
click at [329, 343] on link "New Wishlist" at bounding box center [309, 338] width 102 height 45
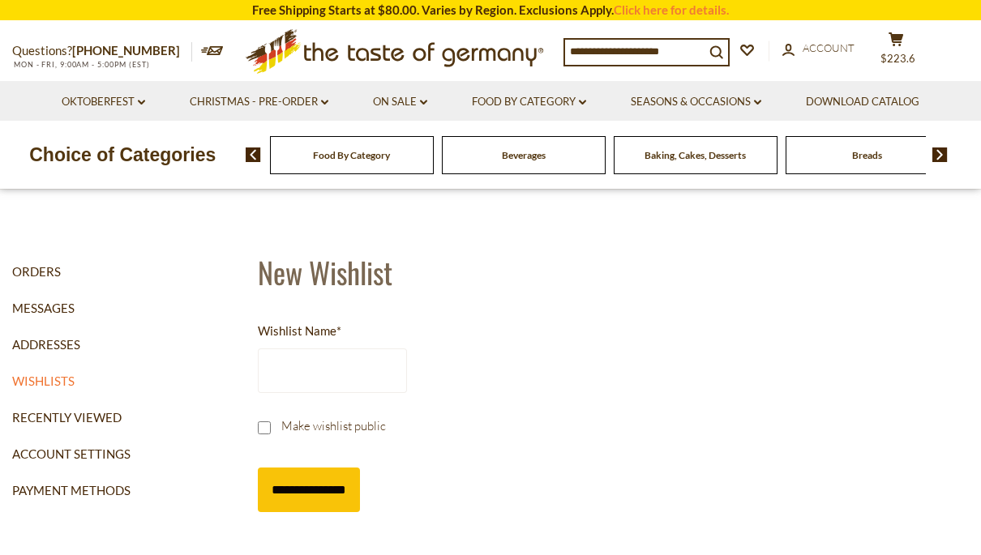
click at [360, 359] on input "Wishlist Name *" at bounding box center [332, 371] width 149 height 45
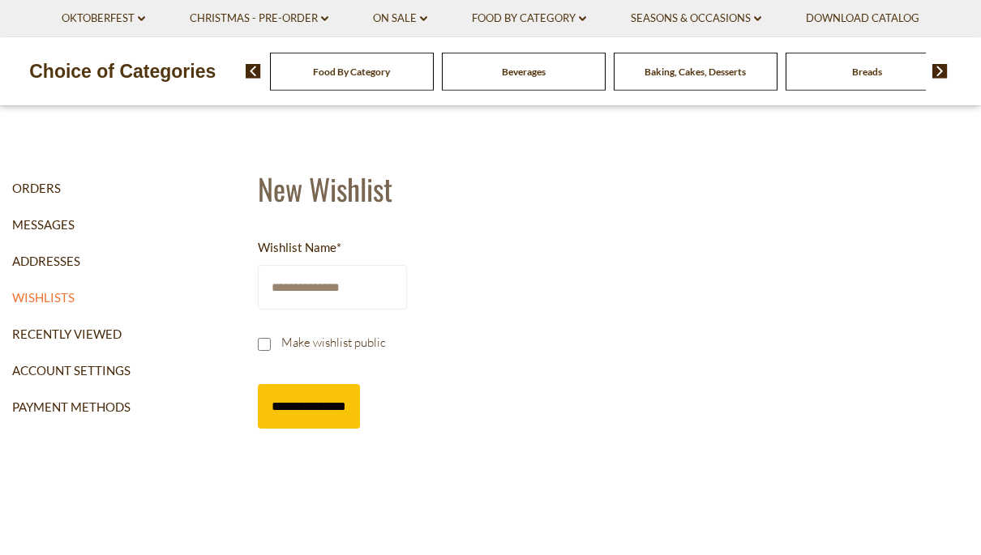
scroll to position [6, 0]
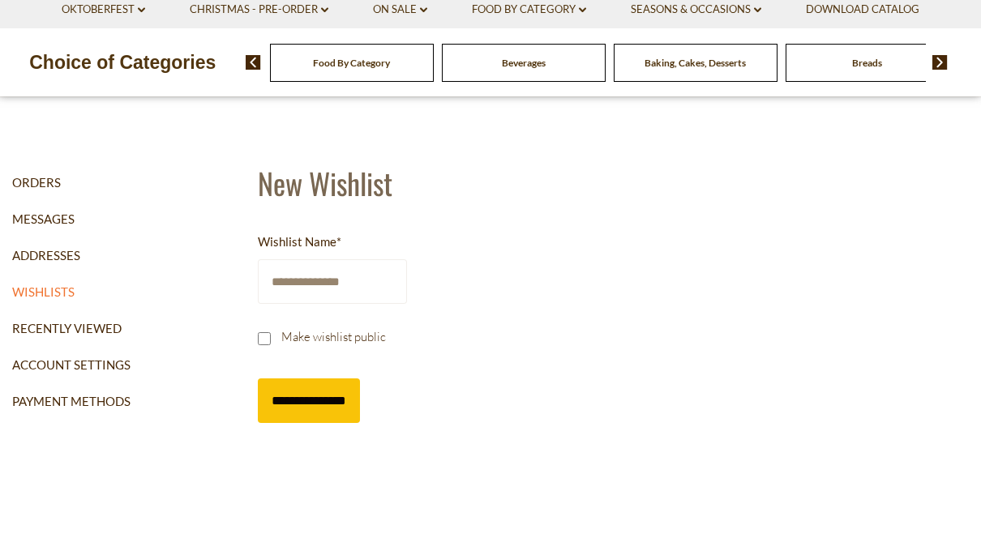
type input "**********"
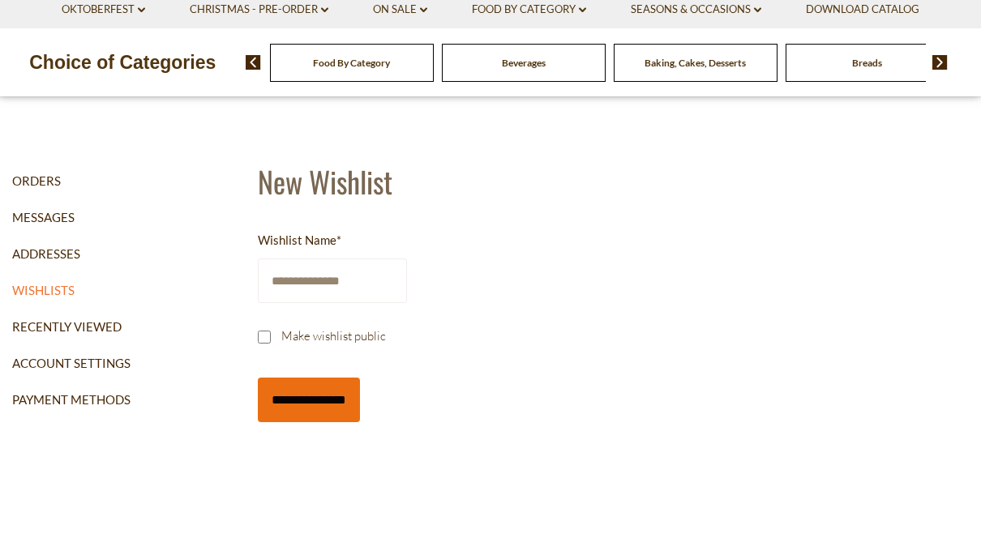
click at [334, 461] on input "**********" at bounding box center [309, 483] width 102 height 45
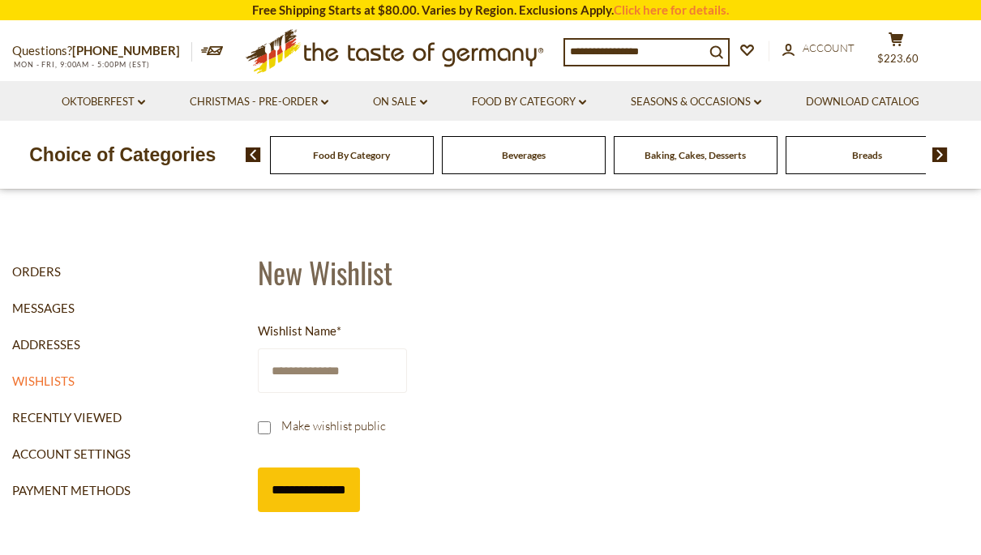
scroll to position [90, 0]
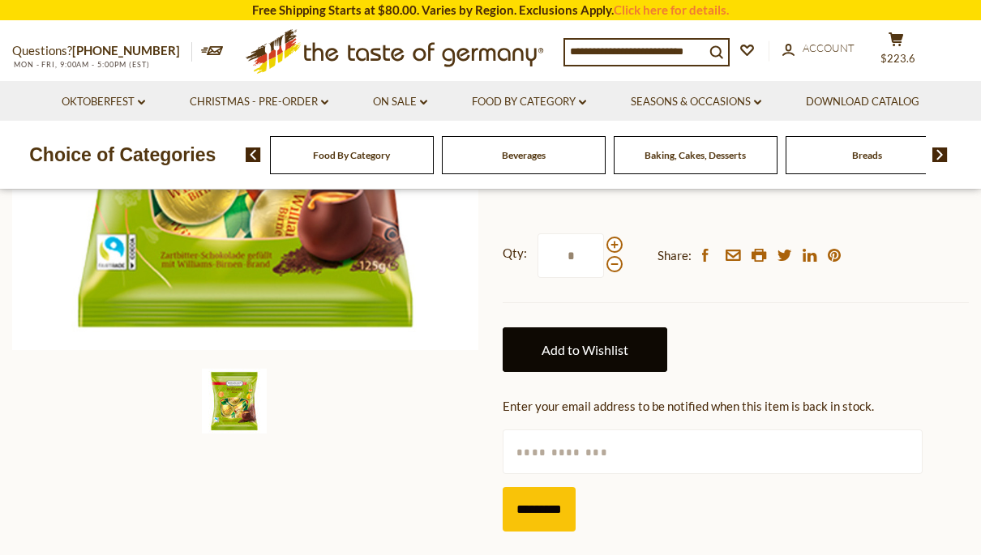
click at [632, 328] on link "Add to Wishlist" at bounding box center [585, 350] width 165 height 45
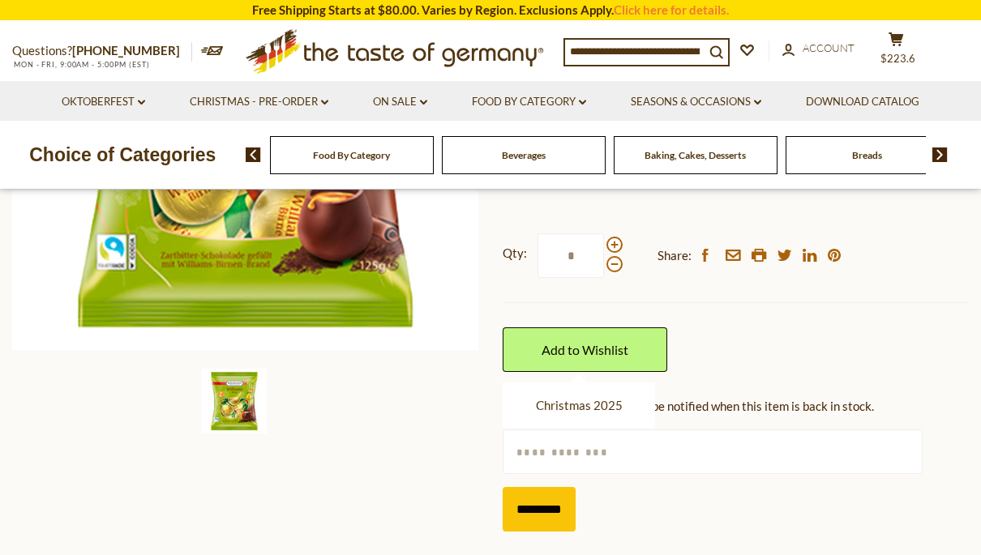
click at [825, 430] on input "text" at bounding box center [712, 452] width 419 height 45
type input "**********"
click at [564, 487] on input "*********" at bounding box center [539, 509] width 73 height 45
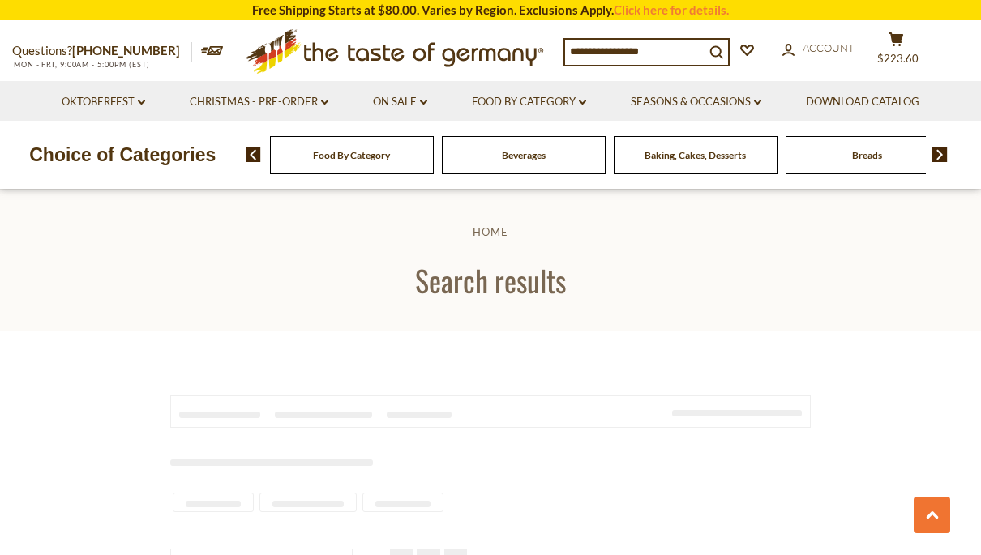
scroll to position [1146, 0]
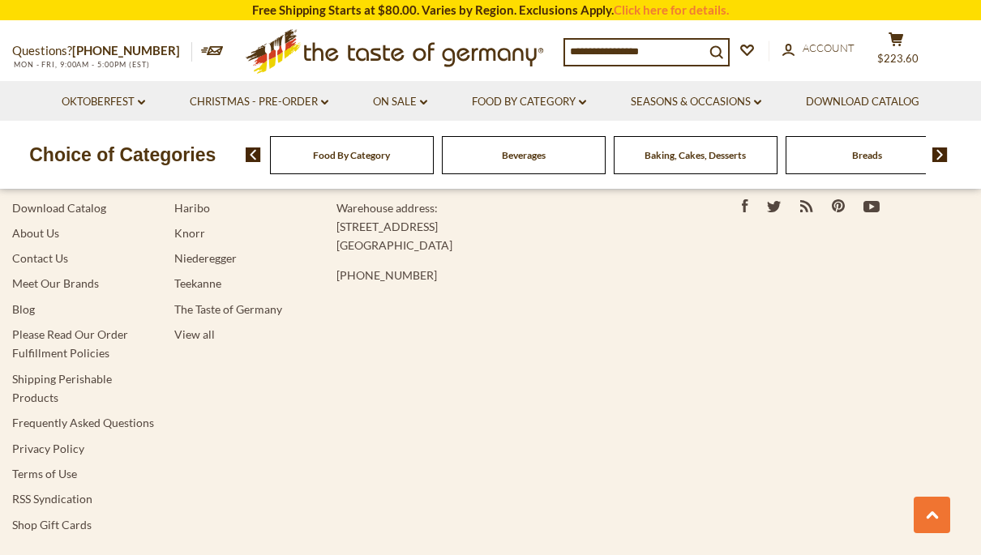
type input "**********"
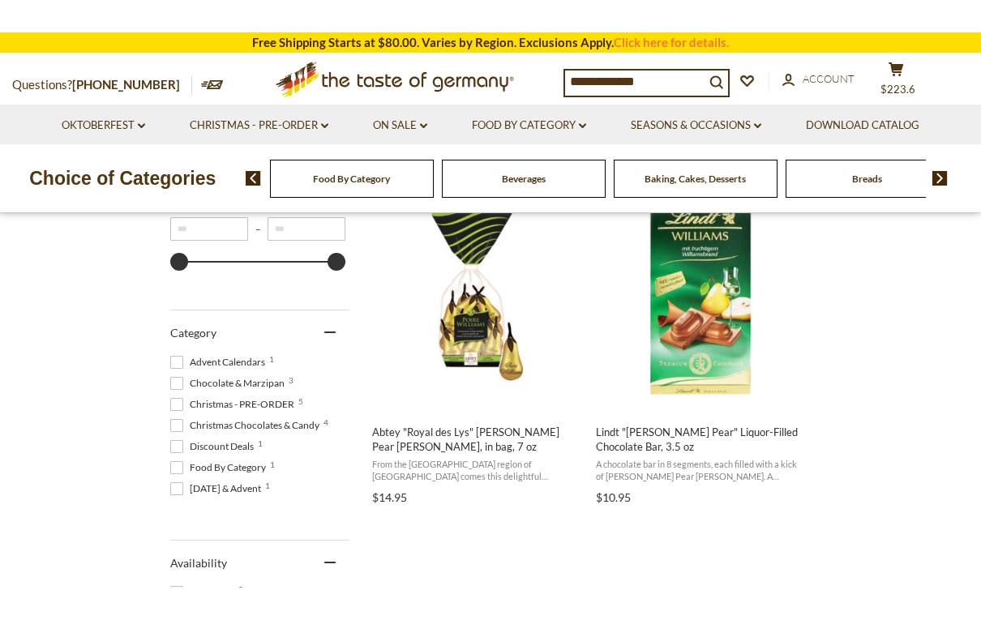
scroll to position [285, 0]
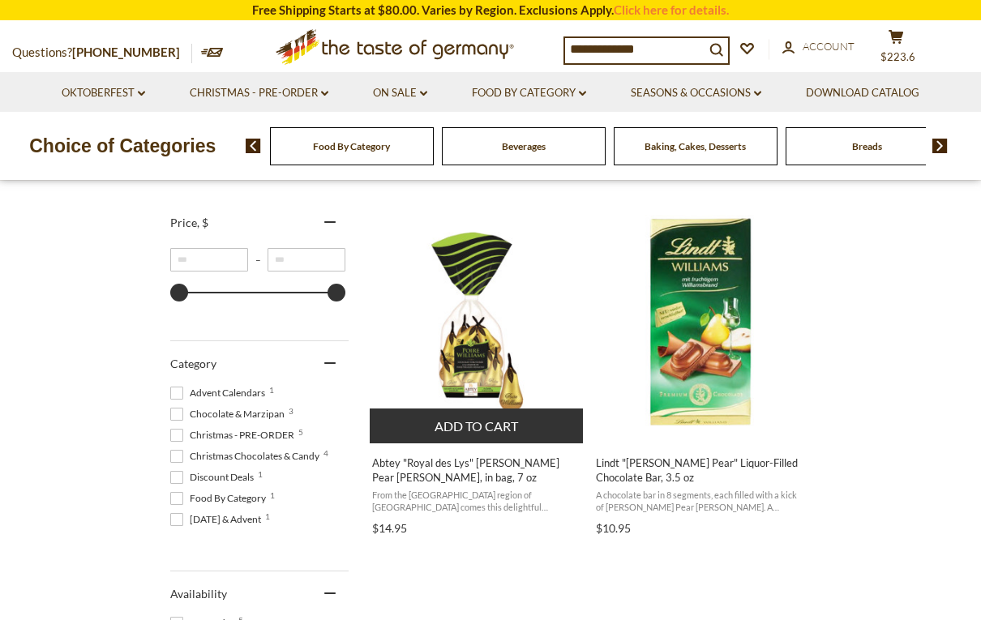
click at [493, 463] on span "Abtey "Royal des Lys" [PERSON_NAME] Pear [PERSON_NAME], in bag, 7 oz" at bounding box center [477, 470] width 210 height 29
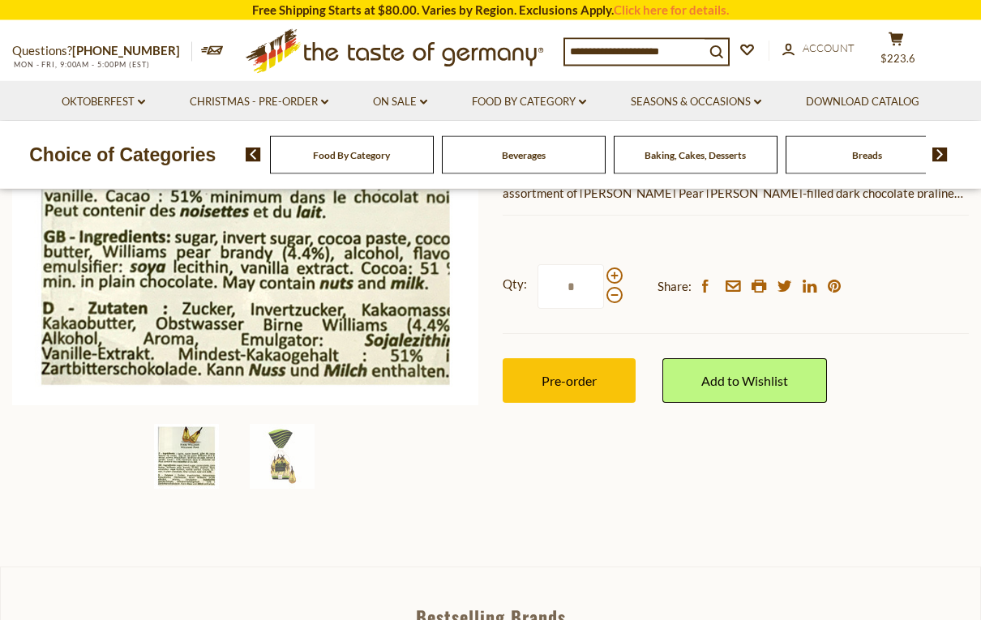
scroll to position [335, 0]
click at [600, 370] on button "Pre-order" at bounding box center [569, 380] width 133 height 45
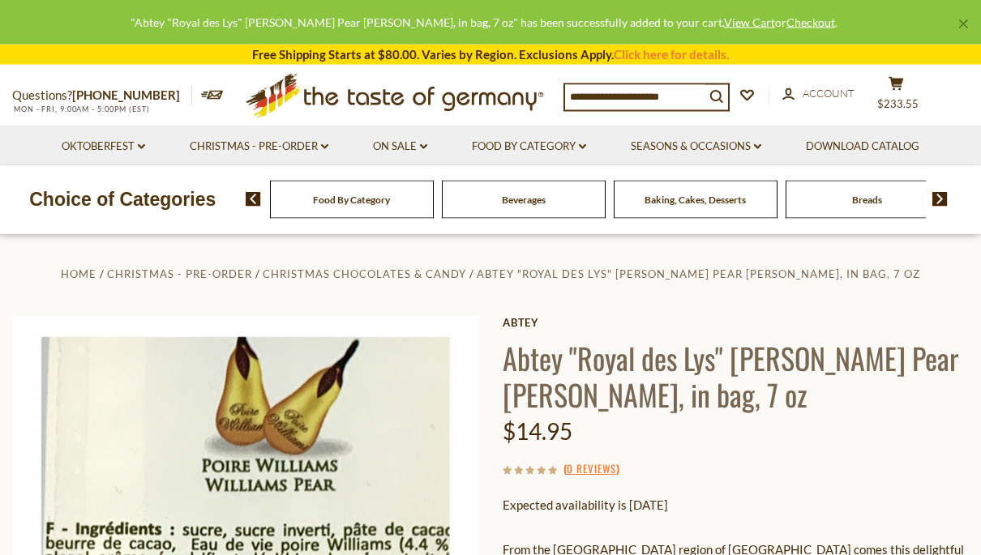
scroll to position [0, 0]
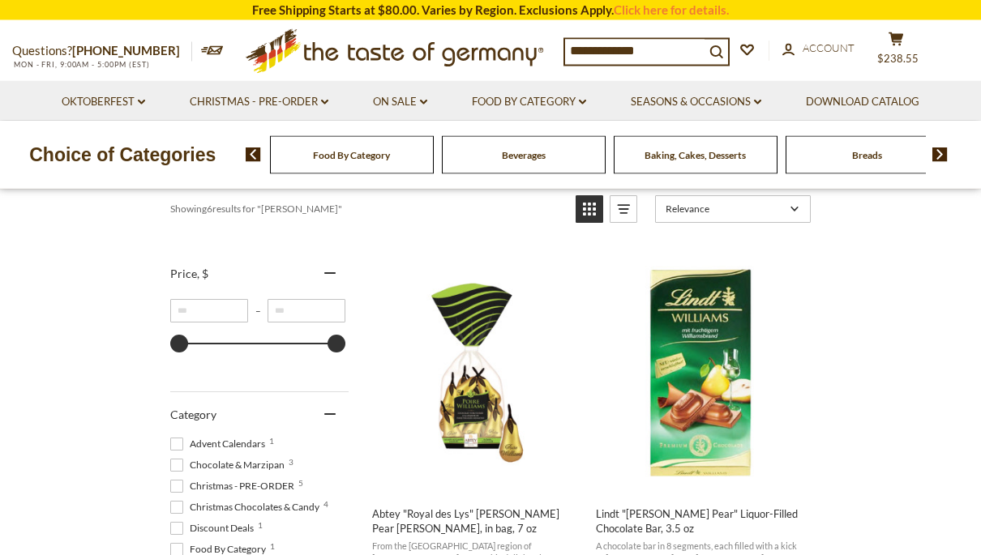
scroll to position [195, 0]
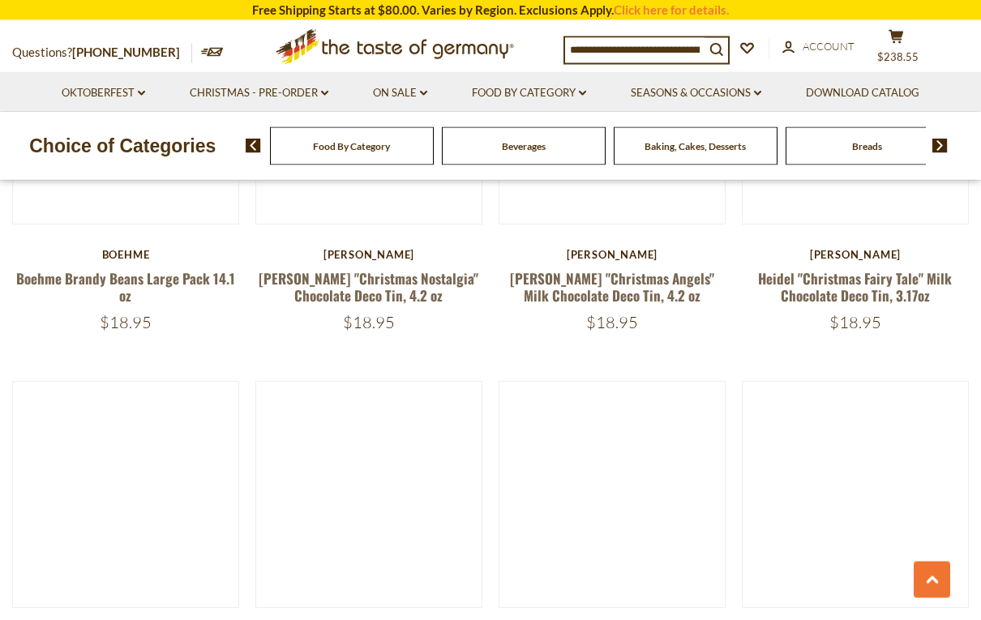
scroll to position [3394, 0]
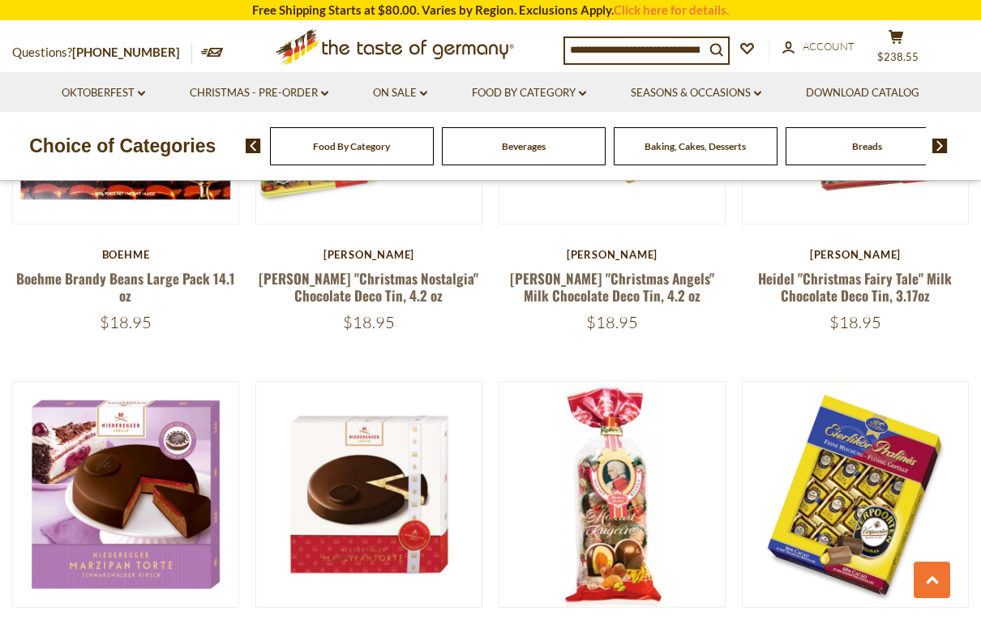
click at [642, 49] on input at bounding box center [634, 49] width 139 height 23
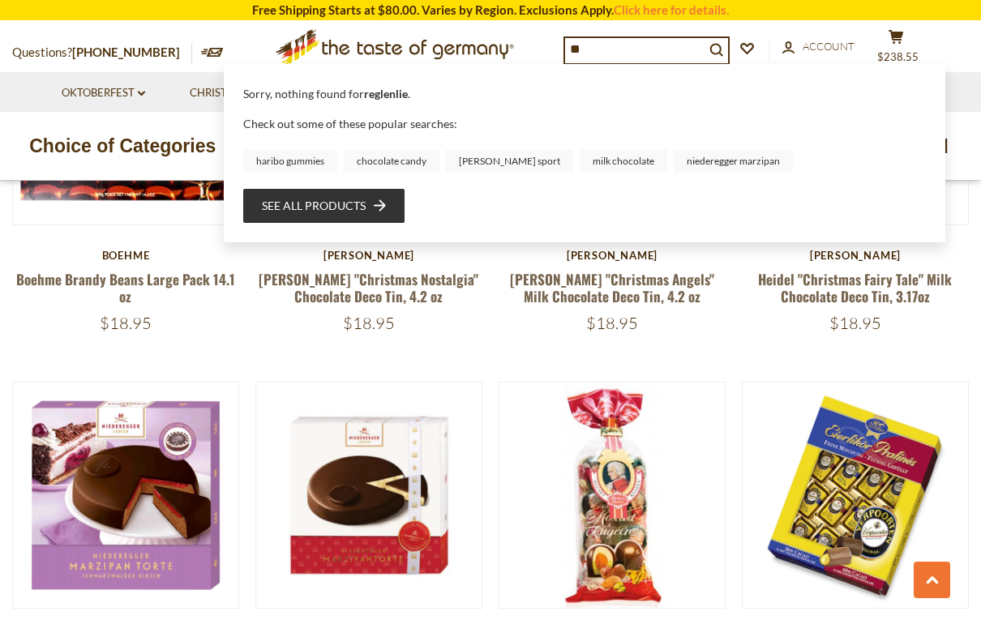
type input "*"
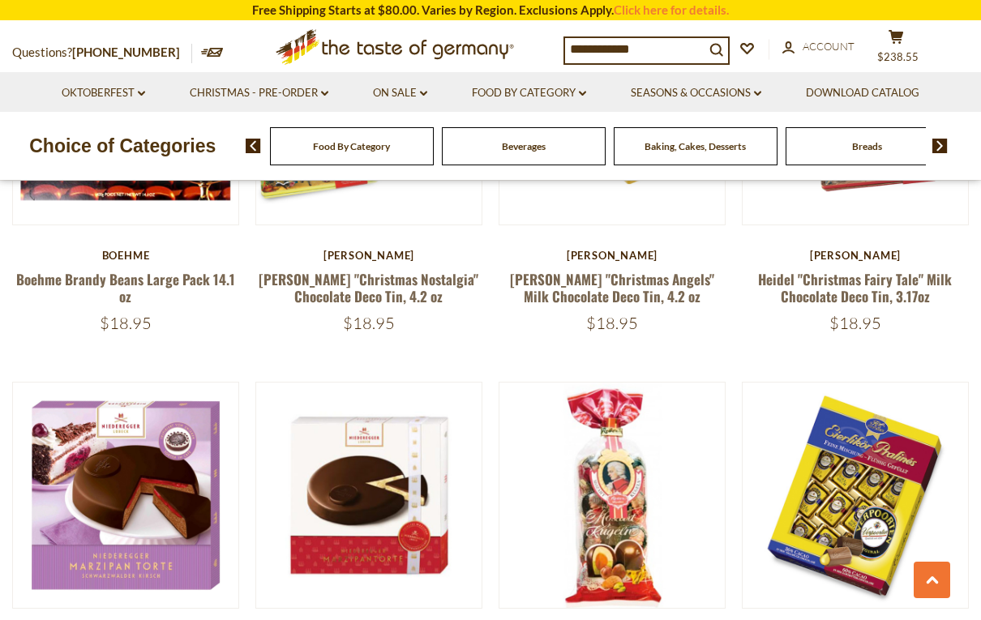
type input "**********"
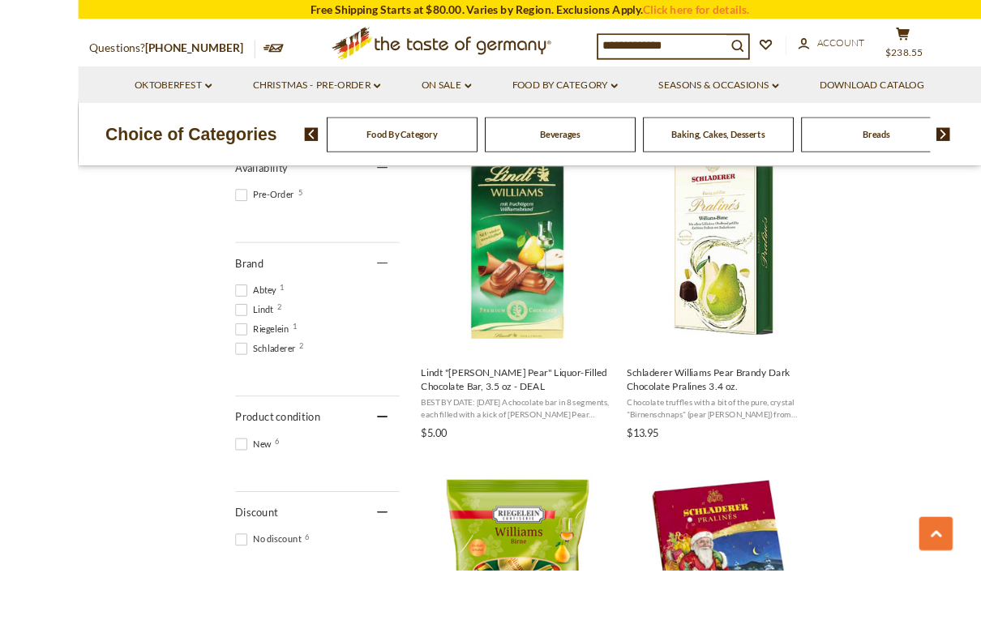
scroll to position [821, 0]
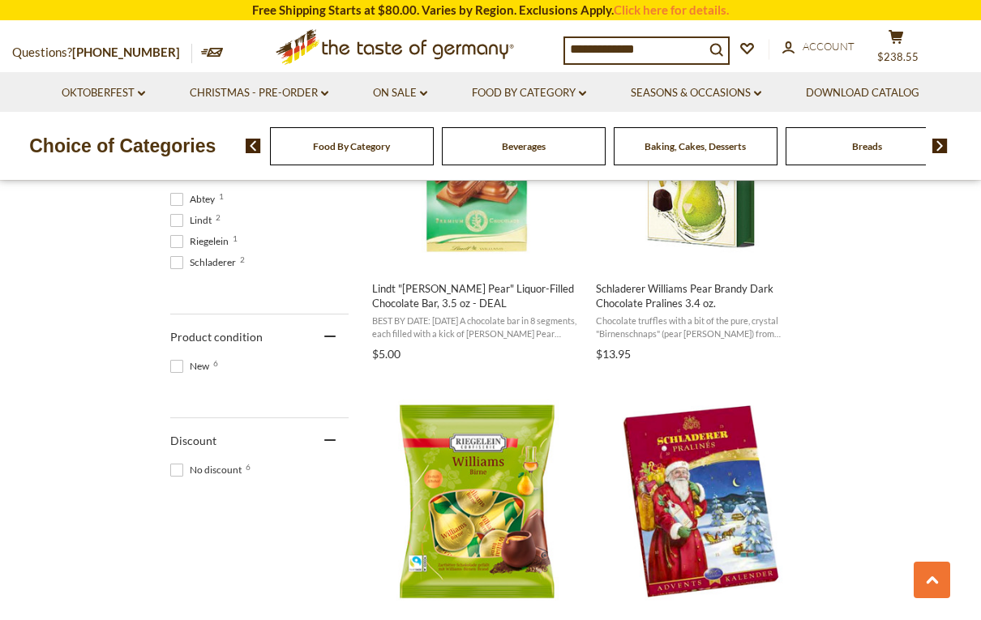
click at [669, 52] on input "**********" at bounding box center [634, 49] width 139 height 23
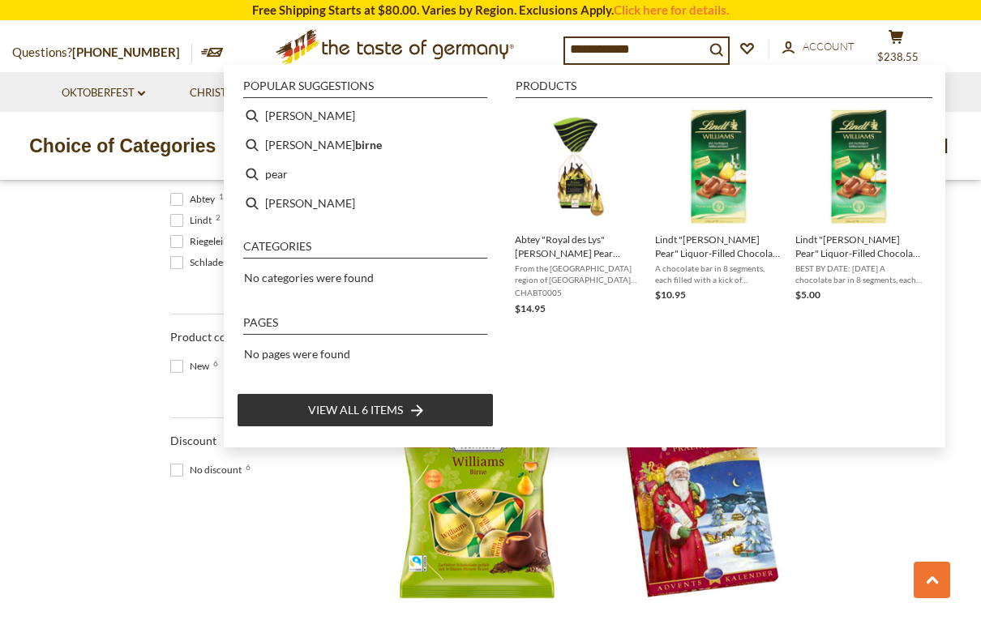
scroll to position [821, 0]
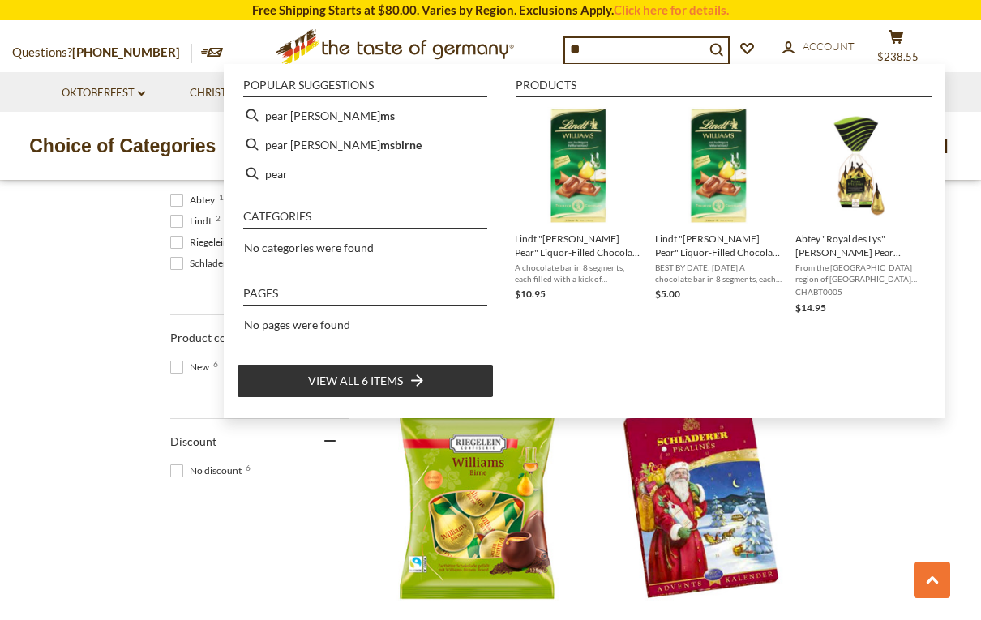
type input "*"
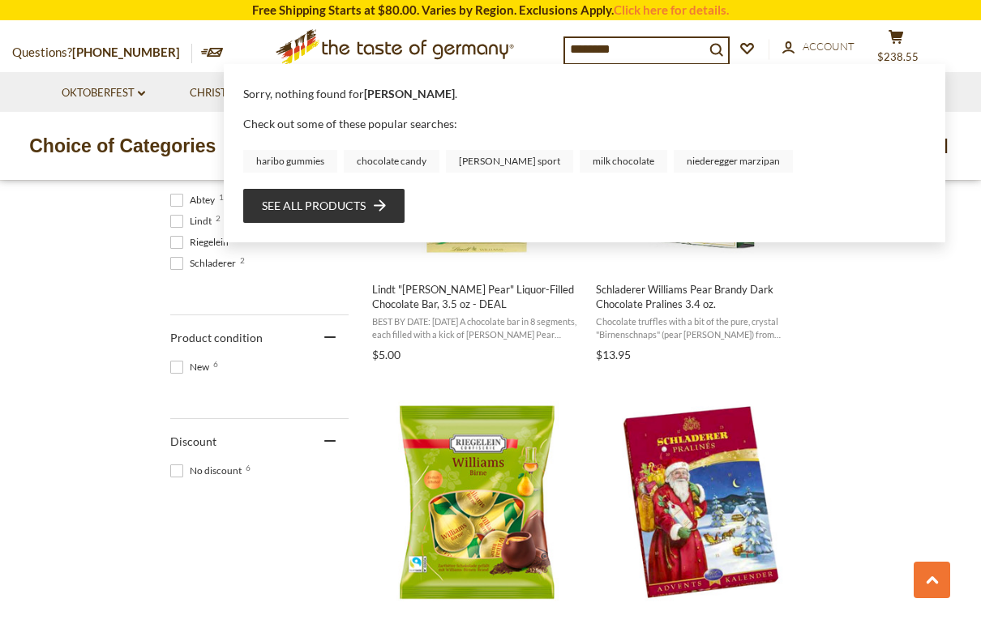
type input "*********"
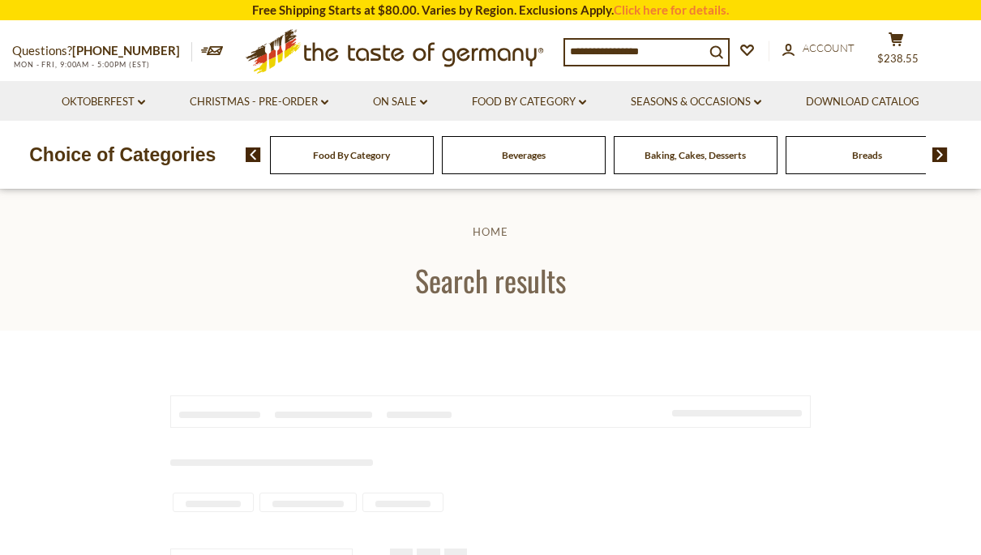
type input "*********"
type input "**********"
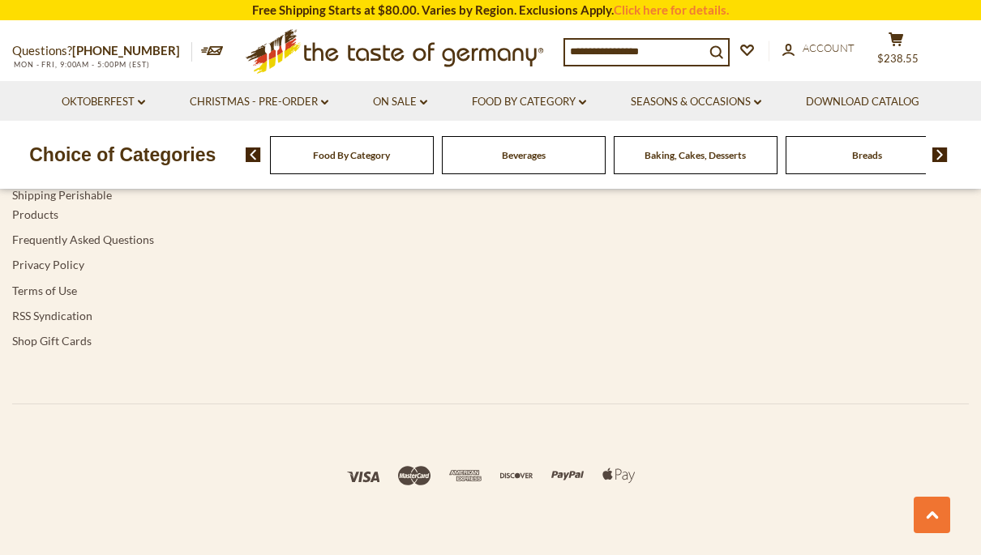
click at [612, 51] on input at bounding box center [634, 51] width 139 height 23
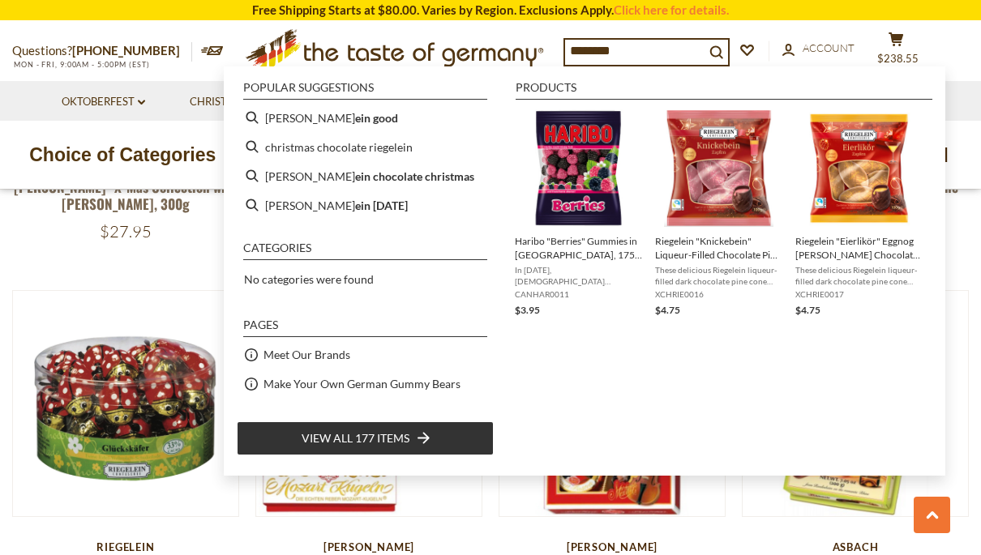
type input "*********"
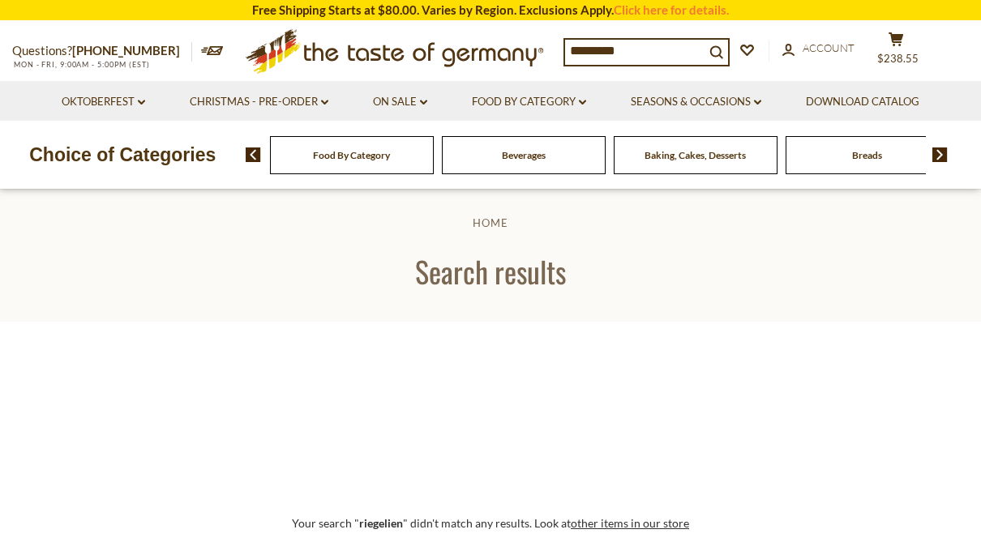
click at [665, 52] on input "*********" at bounding box center [634, 51] width 139 height 23
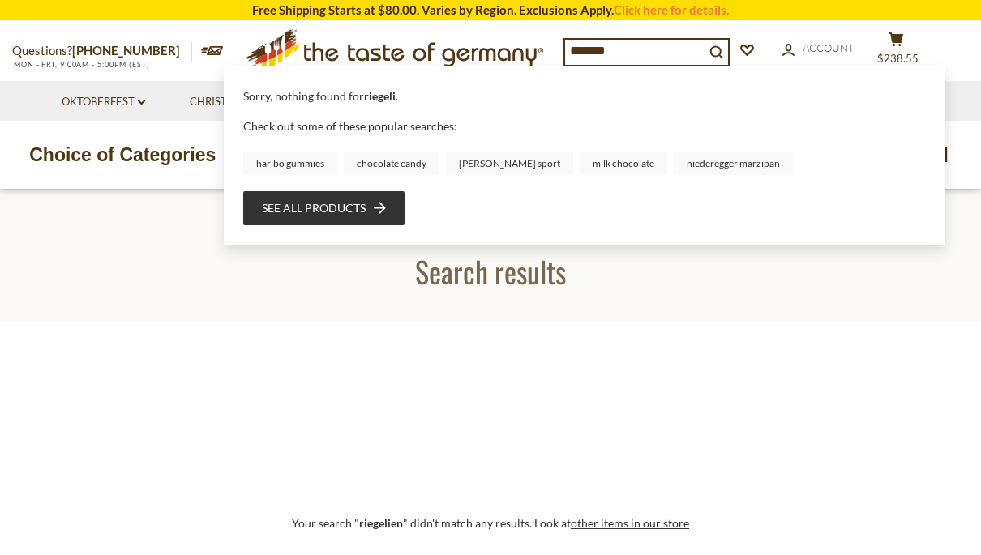
type input "******"
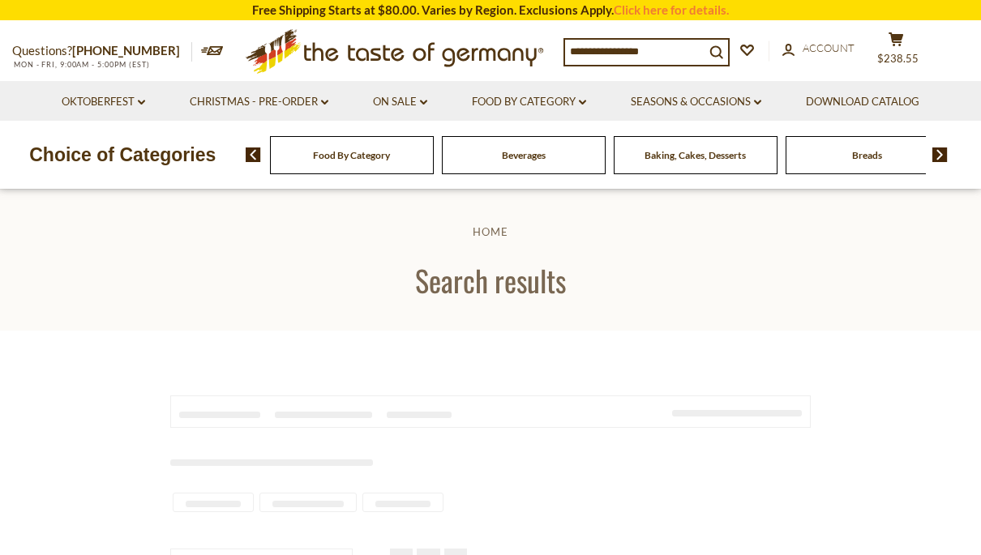
type input "******"
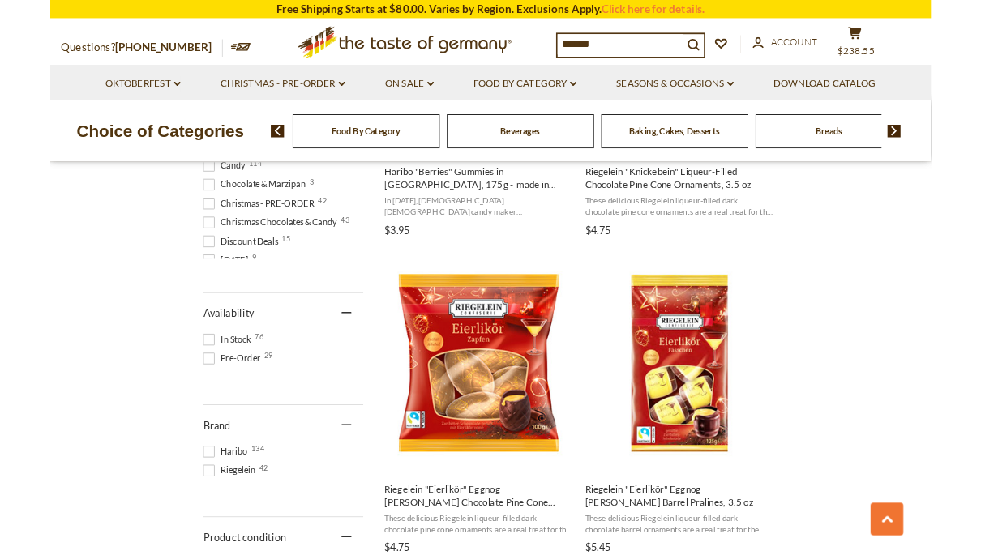
scroll to position [617, 0]
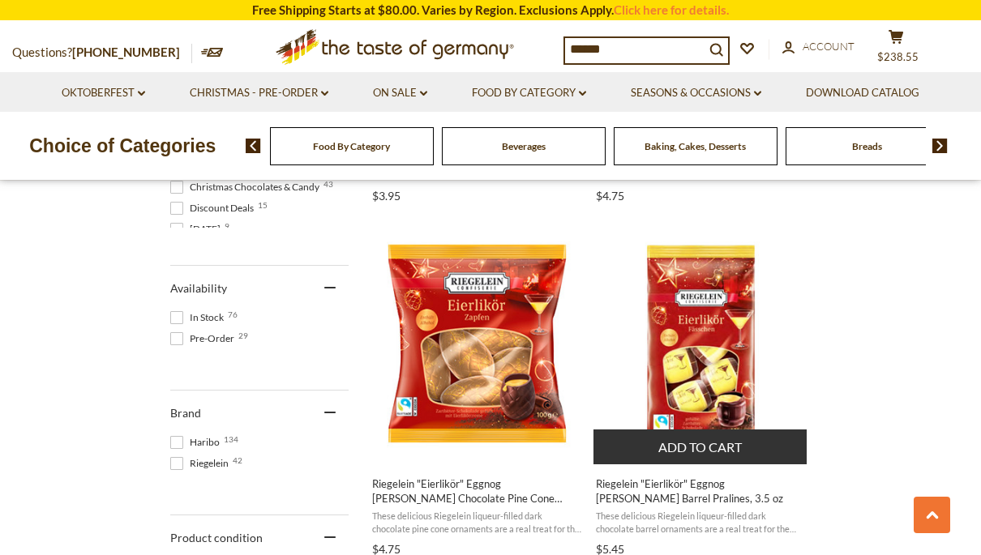
click at [709, 488] on span "Riegelein "Eierlikör" Eggnog [PERSON_NAME] Barrel Pralines, 3.5 oz" at bounding box center [701, 491] width 210 height 29
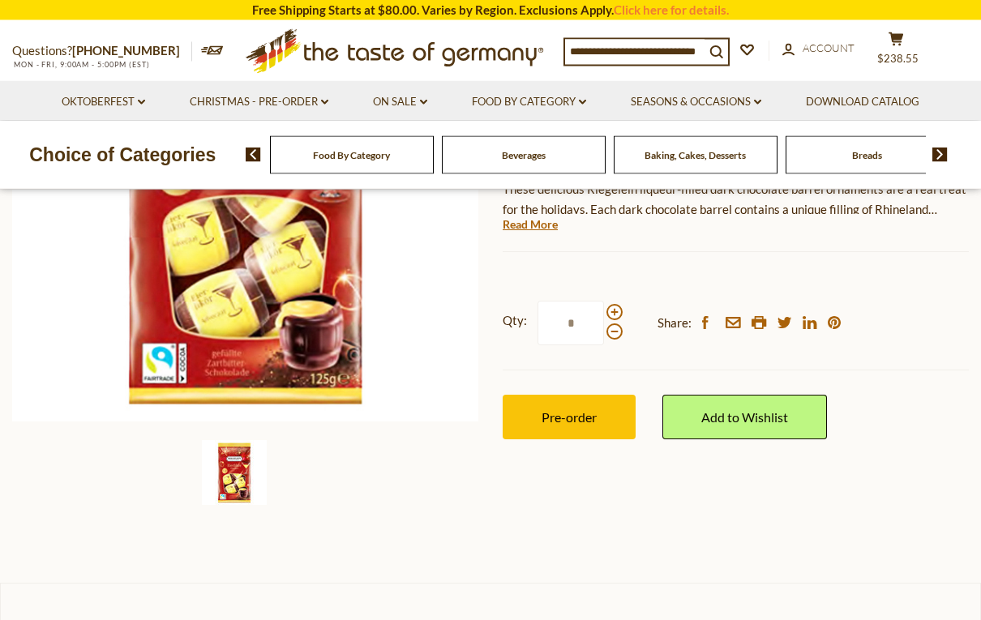
scroll to position [319, 0]
click at [602, 418] on button "Pre-order" at bounding box center [569, 417] width 133 height 45
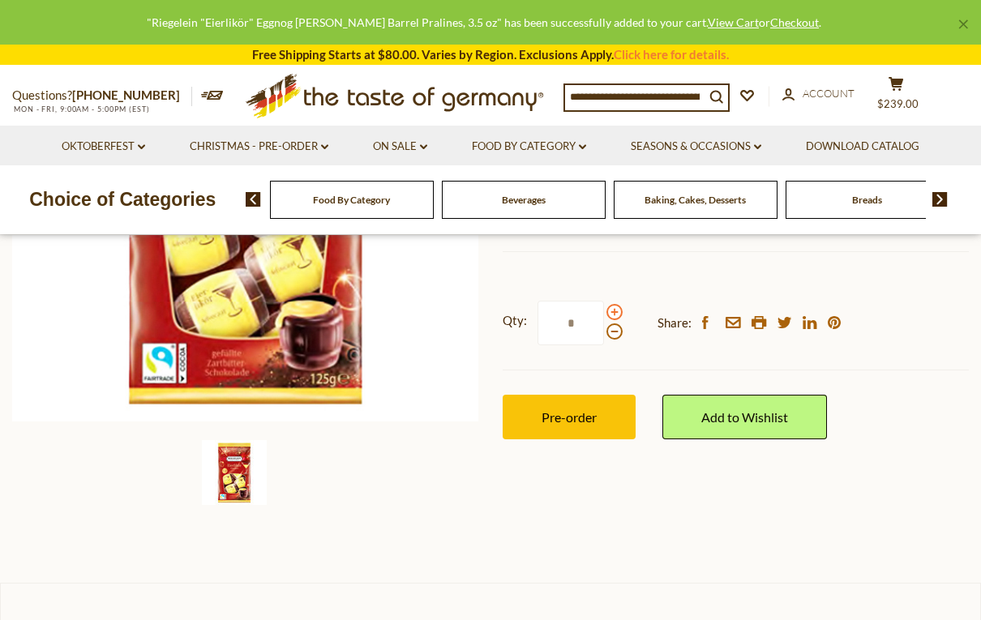
click at [621, 305] on span at bounding box center [614, 312] width 16 height 16
click at [604, 305] on input "*" at bounding box center [571, 323] width 66 height 45
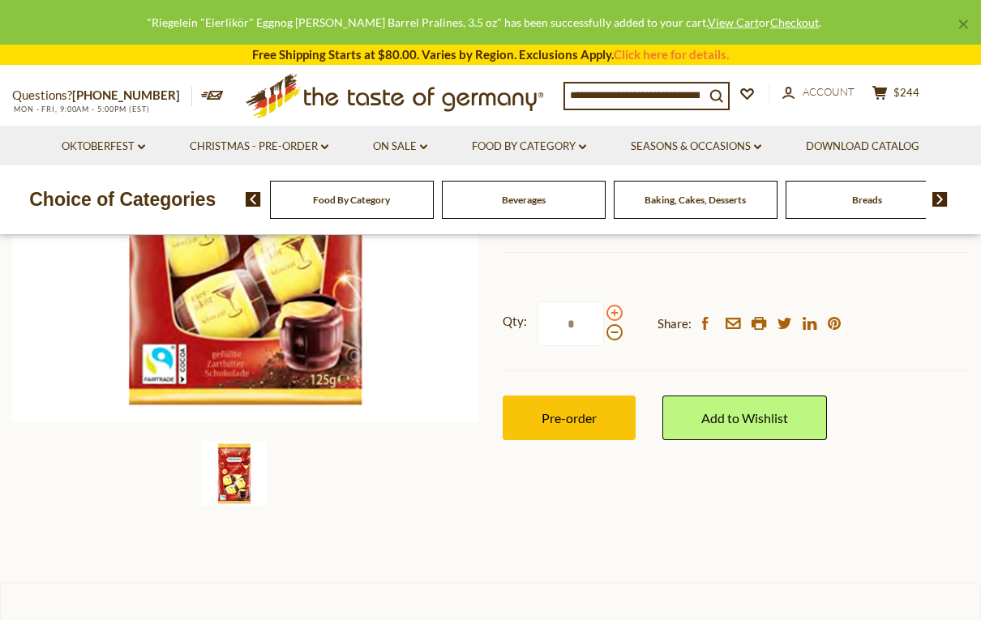
click at [612, 310] on span at bounding box center [614, 313] width 16 height 16
click at [604, 310] on input "*" at bounding box center [571, 324] width 66 height 45
click at [620, 332] on span at bounding box center [614, 332] width 16 height 16
click at [604, 332] on input "*" at bounding box center [571, 324] width 66 height 45
type input "*"
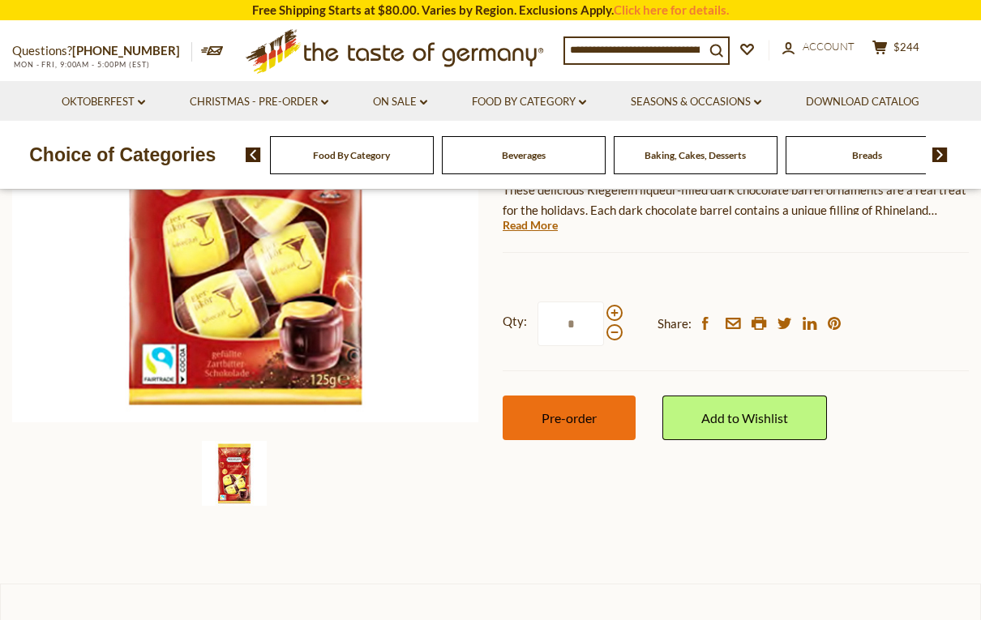
click at [605, 422] on button "Pre-order" at bounding box center [569, 418] width 133 height 45
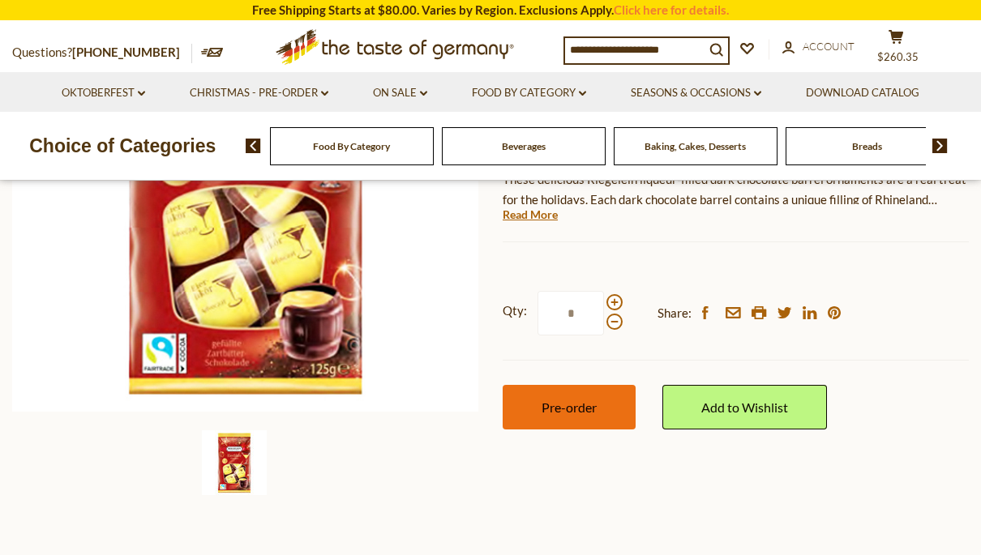
scroll to position [293, 0]
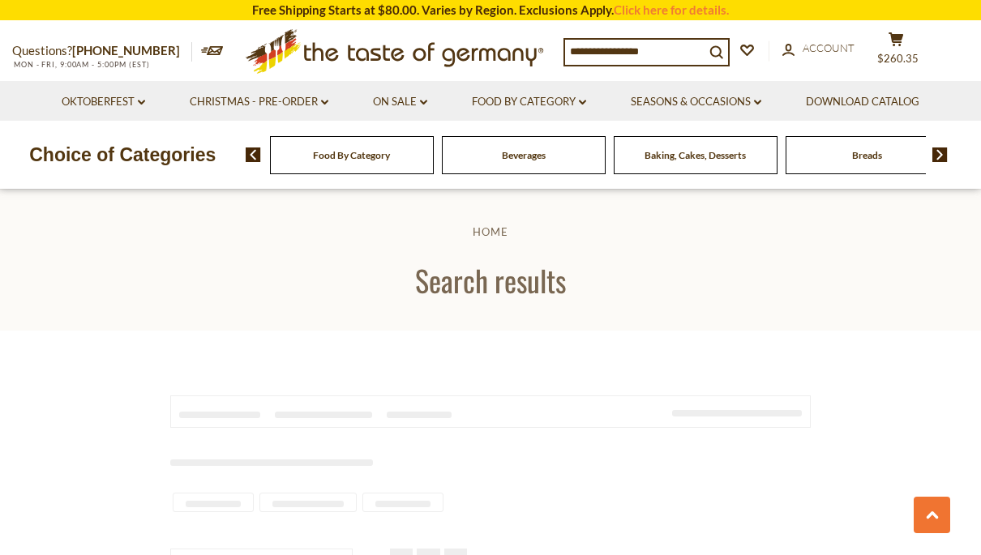
scroll to position [617, 0]
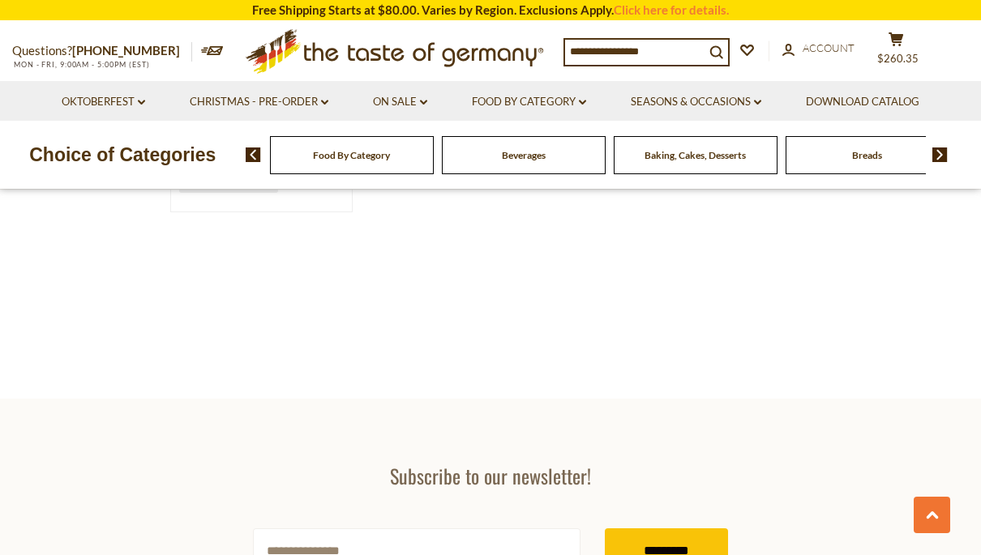
type input "******"
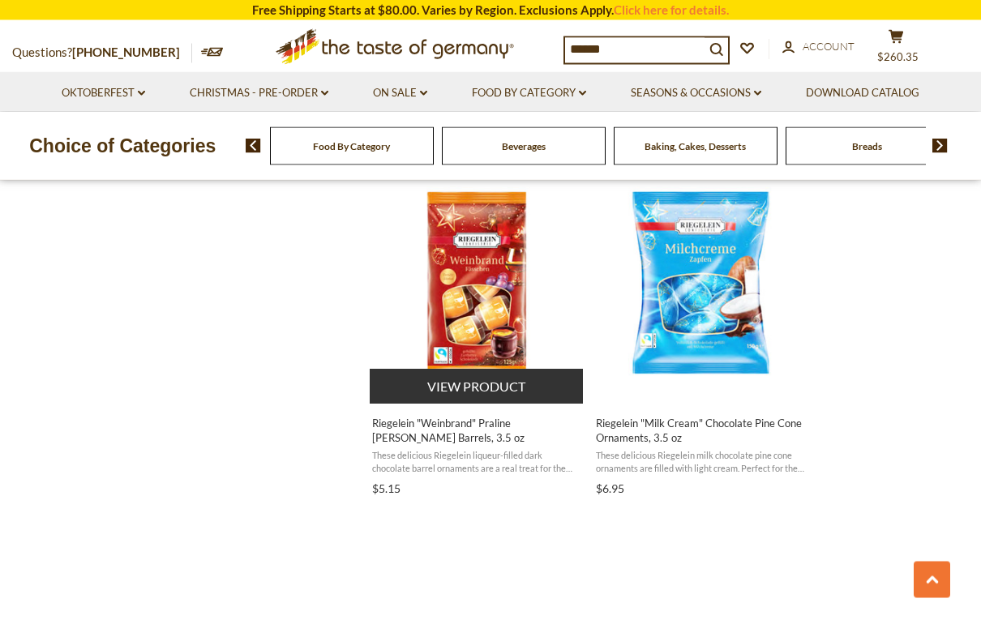
scroll to position [2454, 0]
click at [525, 426] on span "Riegelein "Weinbrand" Praline [PERSON_NAME] Barrels, 3.5 oz" at bounding box center [477, 430] width 210 height 29
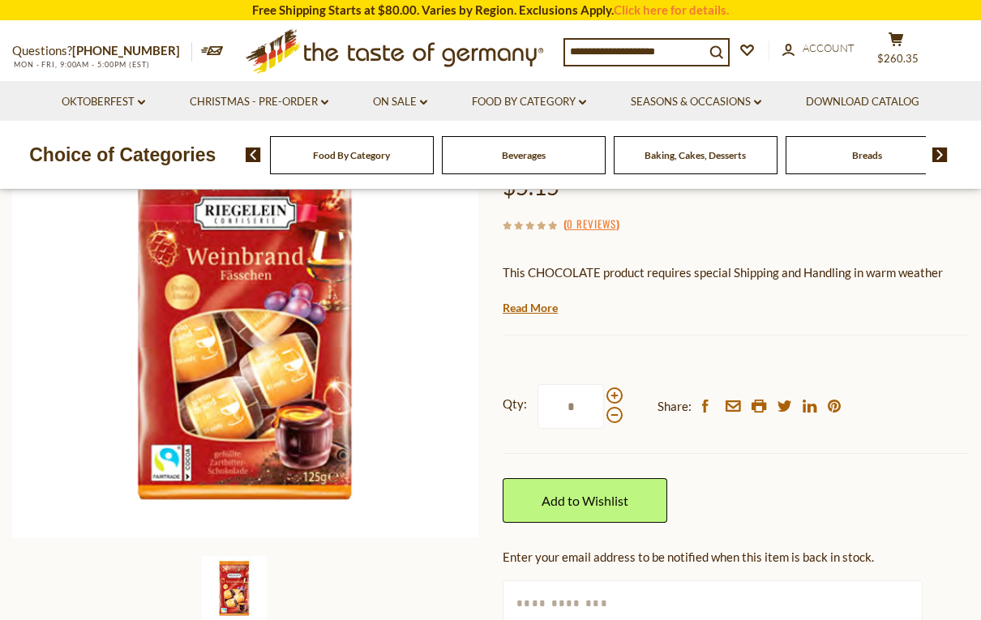
scroll to position [225, 0]
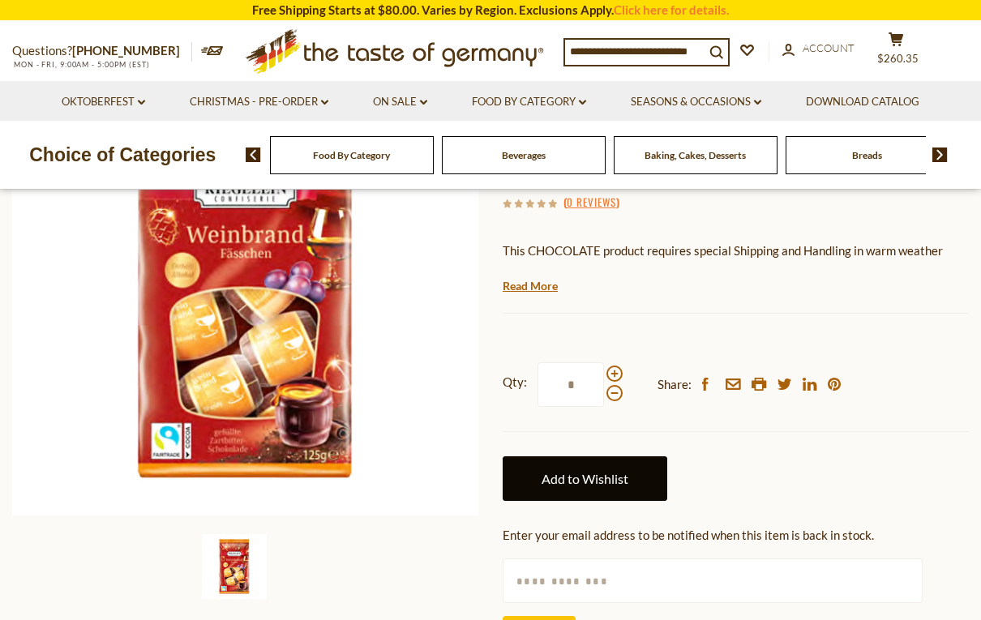
click at [591, 479] on link "Add to Wishlist" at bounding box center [585, 478] width 165 height 45
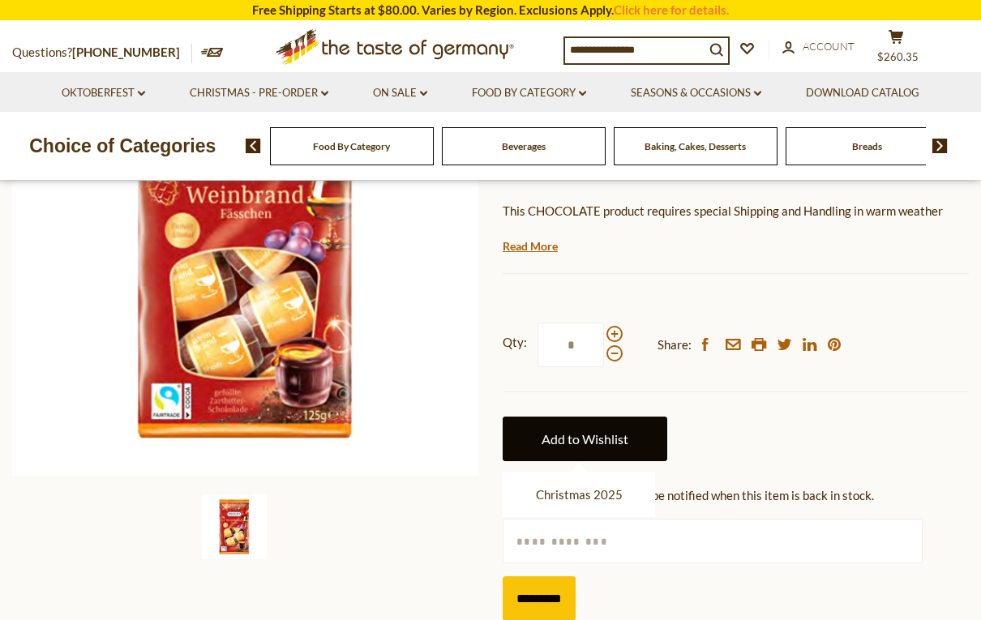
scroll to position [312, 0]
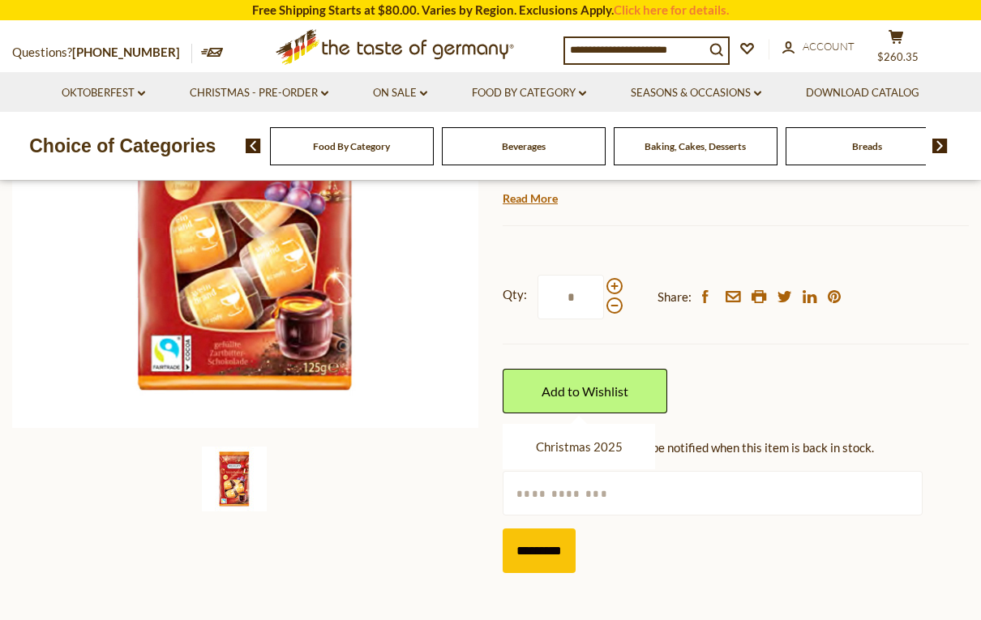
click at [826, 487] on input "text" at bounding box center [712, 493] width 419 height 45
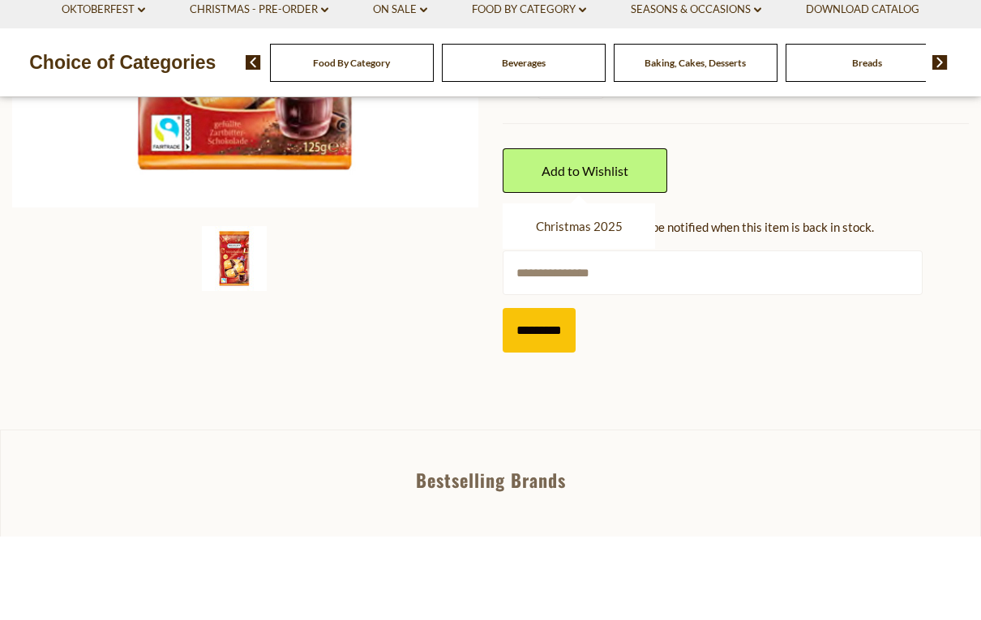
type input "**********"
click at [568, 392] on input "*********" at bounding box center [539, 414] width 73 height 45
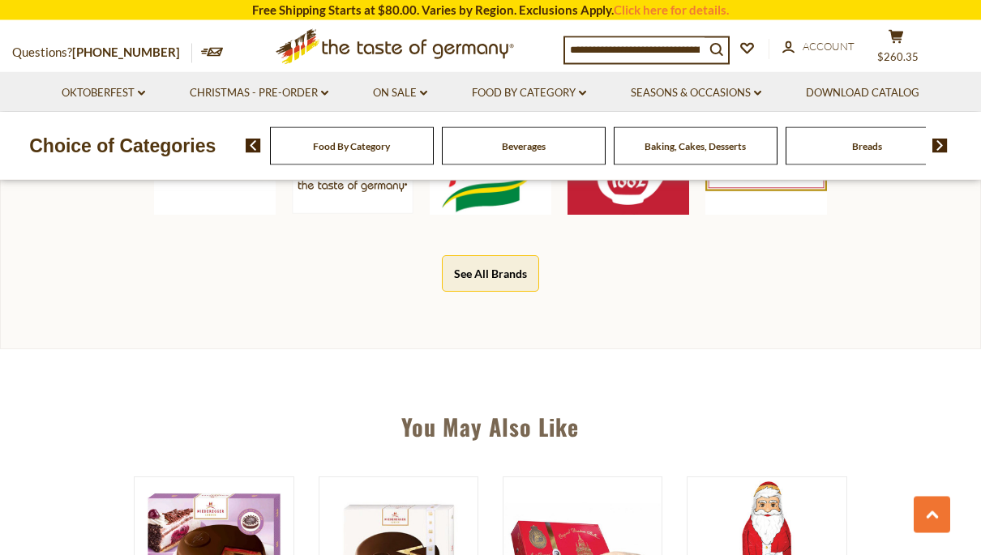
scroll to position [904, 0]
